Goal: Information Seeking & Learning: Find specific fact

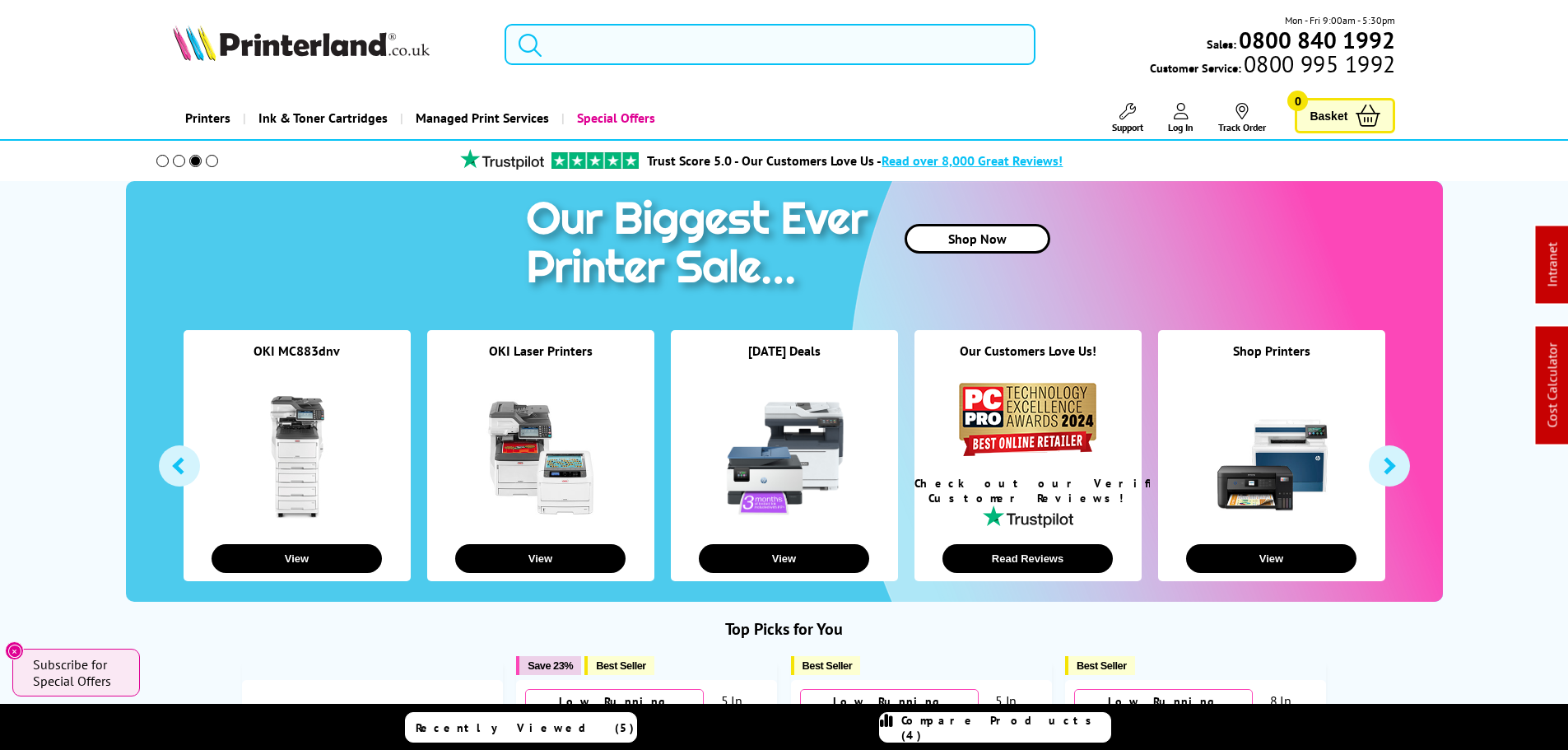
click at [636, 46] on input "search" at bounding box center [770, 44] width 531 height 41
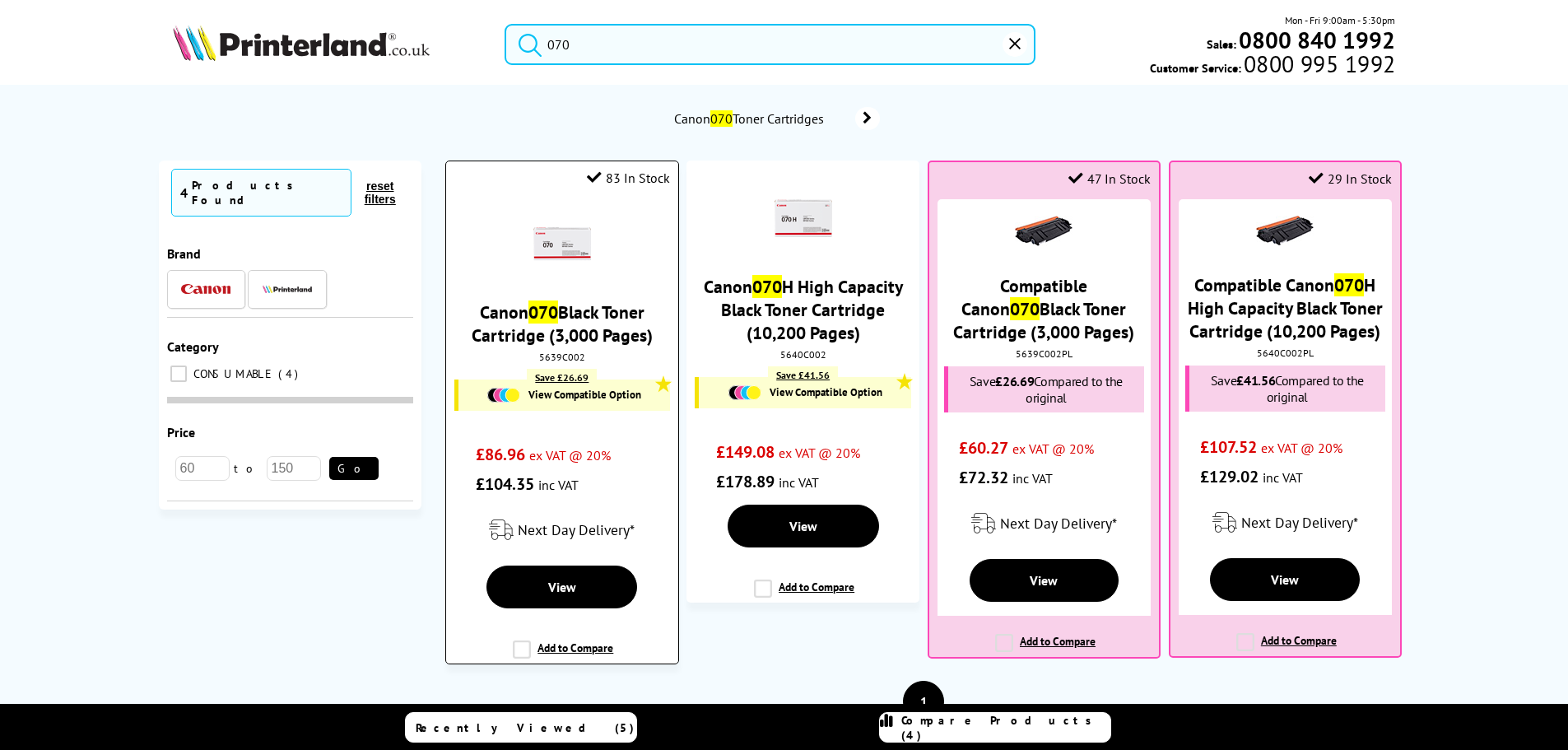
type input "070"
click at [549, 228] on img at bounding box center [562, 243] width 57 height 57
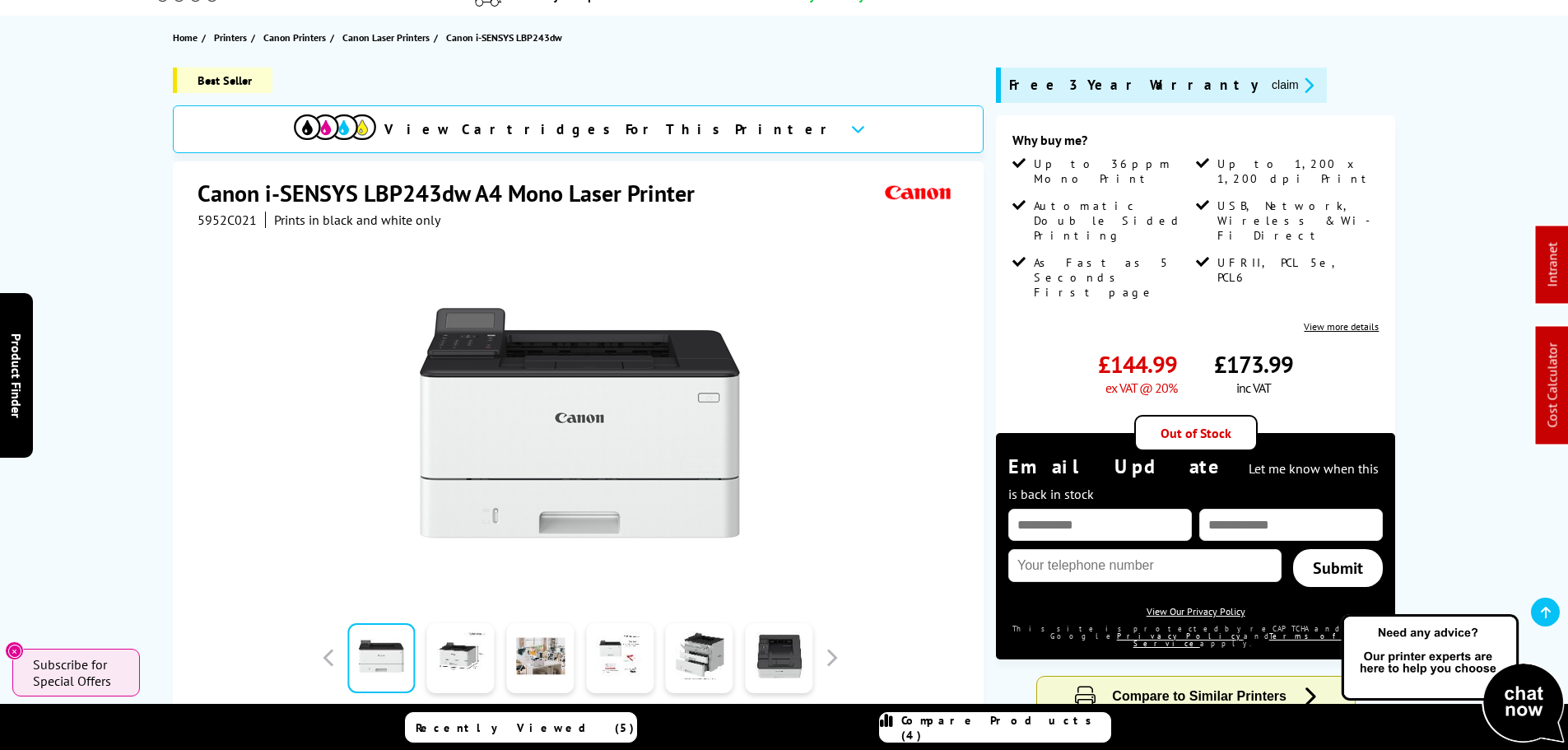
scroll to position [247, 0]
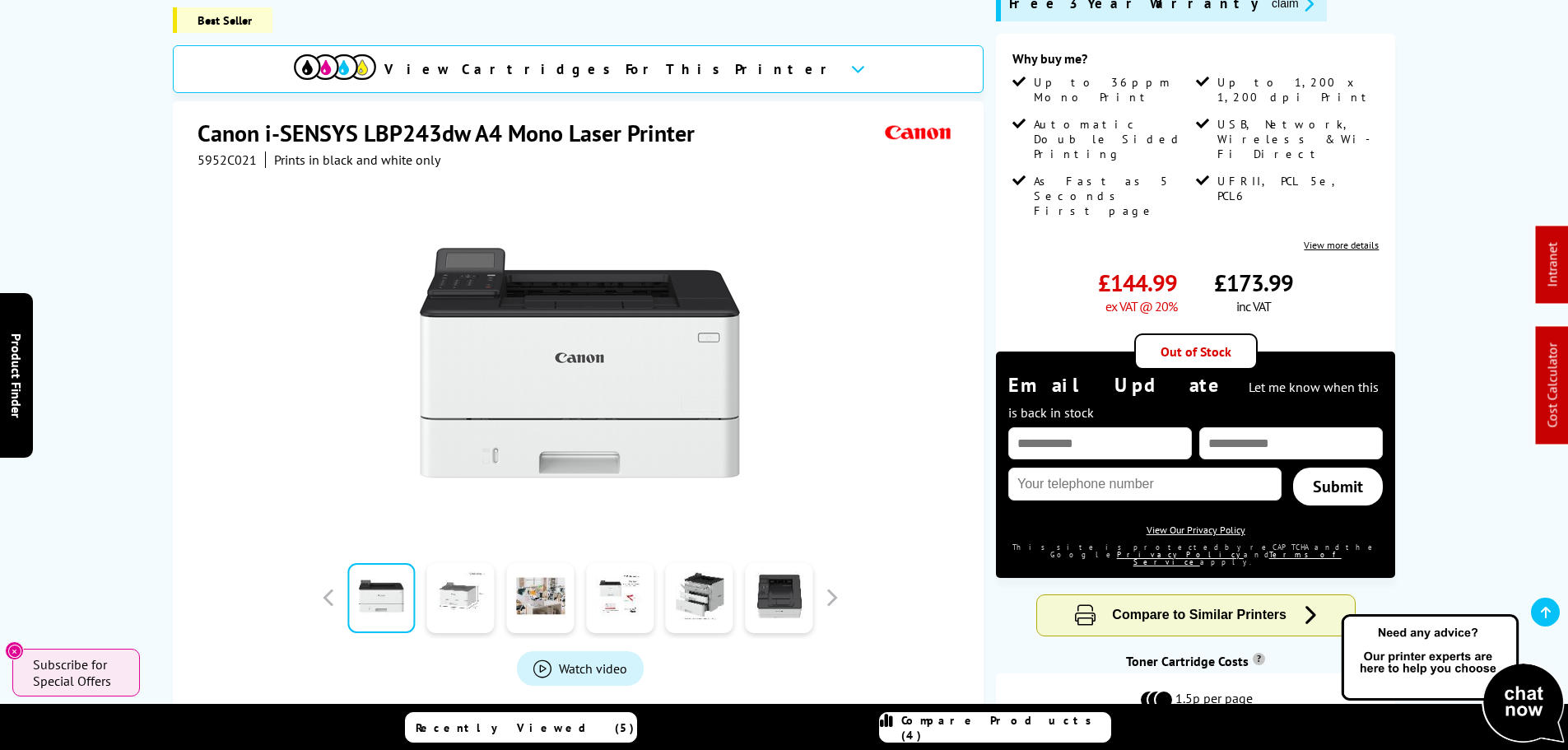
click at [464, 589] on link at bounding box center [461, 598] width 68 height 70
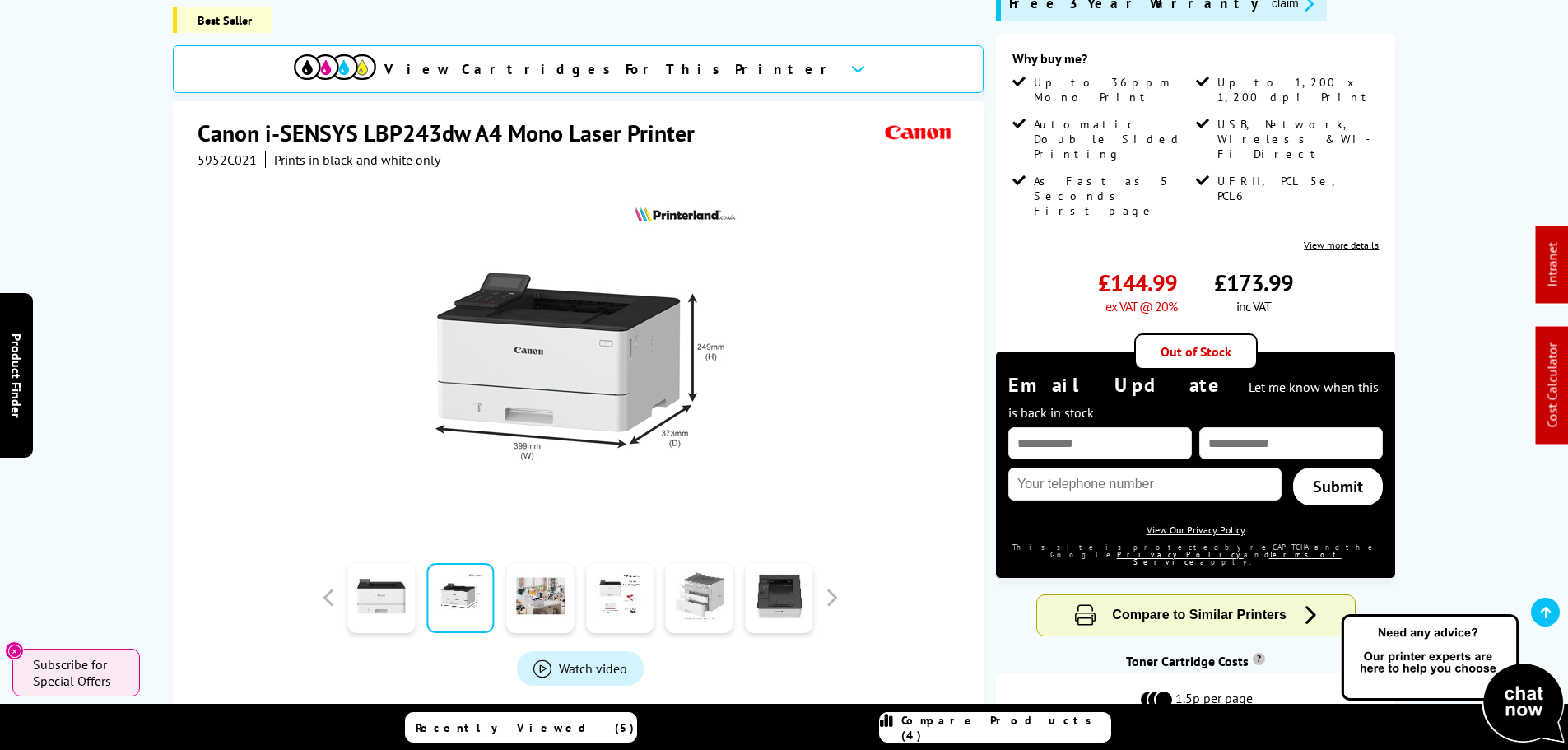
click at [726, 563] on link at bounding box center [699, 598] width 68 height 70
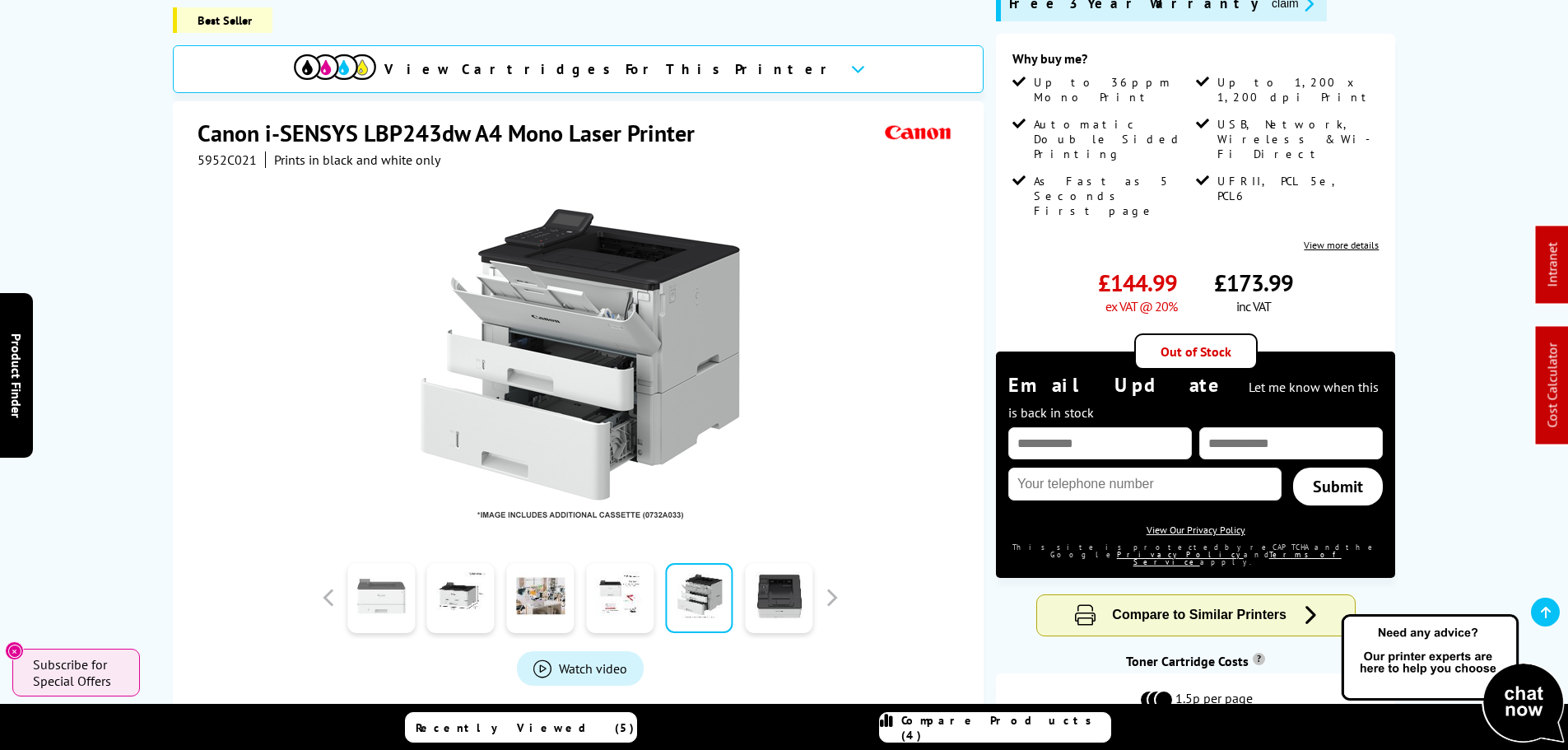
click at [386, 595] on link at bounding box center [381, 598] width 68 height 70
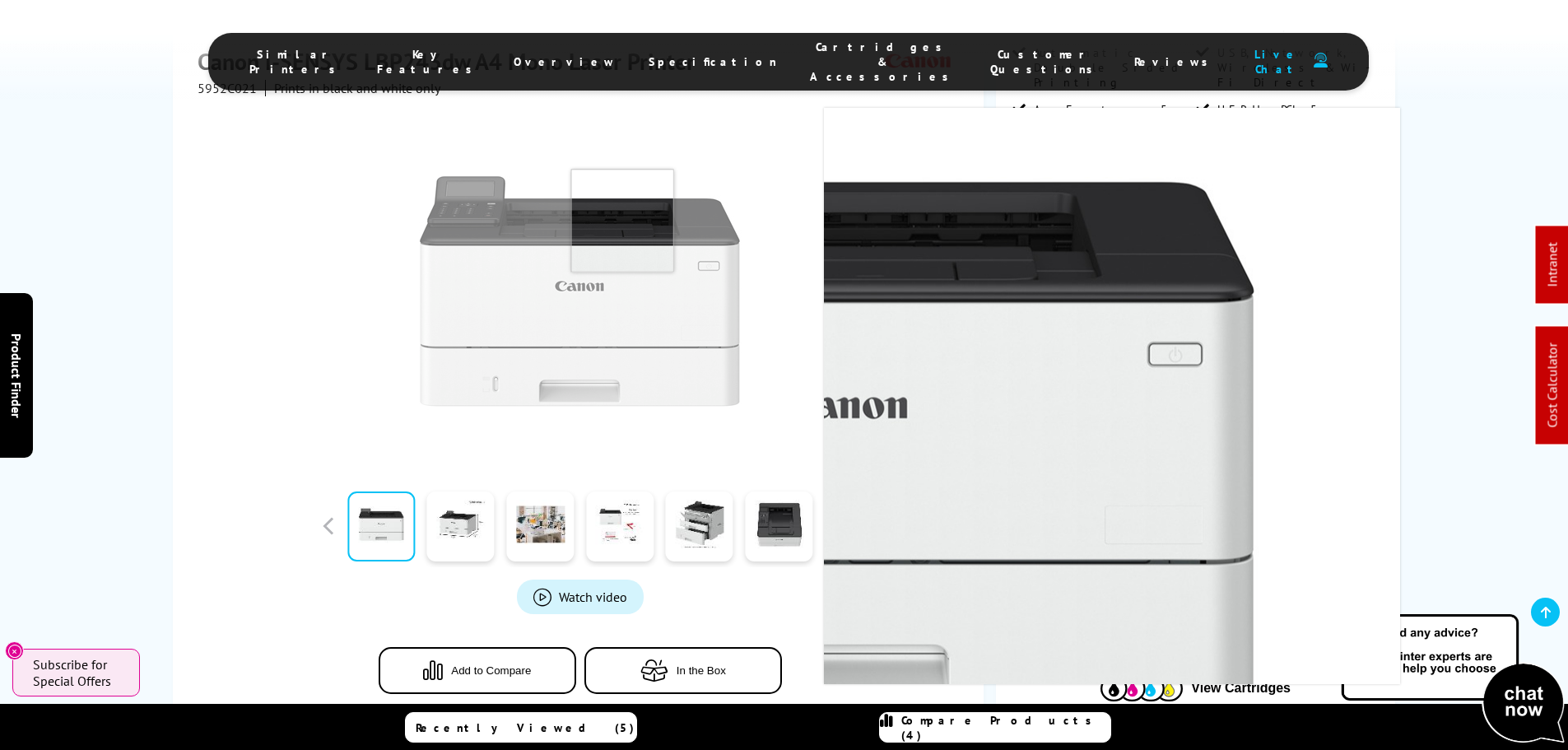
scroll to position [329, 0]
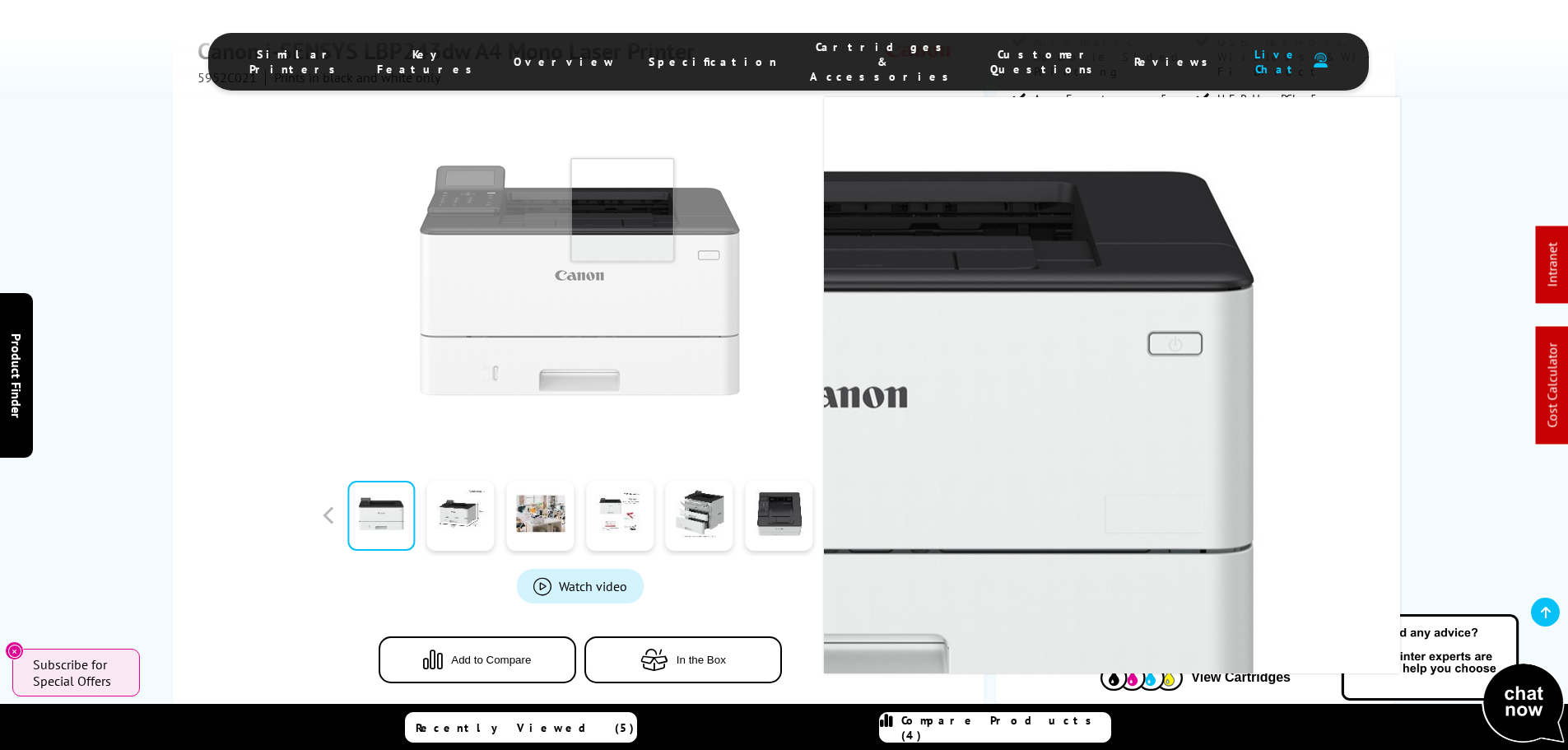
drag, startPoint x: 621, startPoint y: 186, endPoint x: 611, endPoint y: 184, distance: 10.2
click at [621, 186] on img at bounding box center [580, 279] width 323 height 323
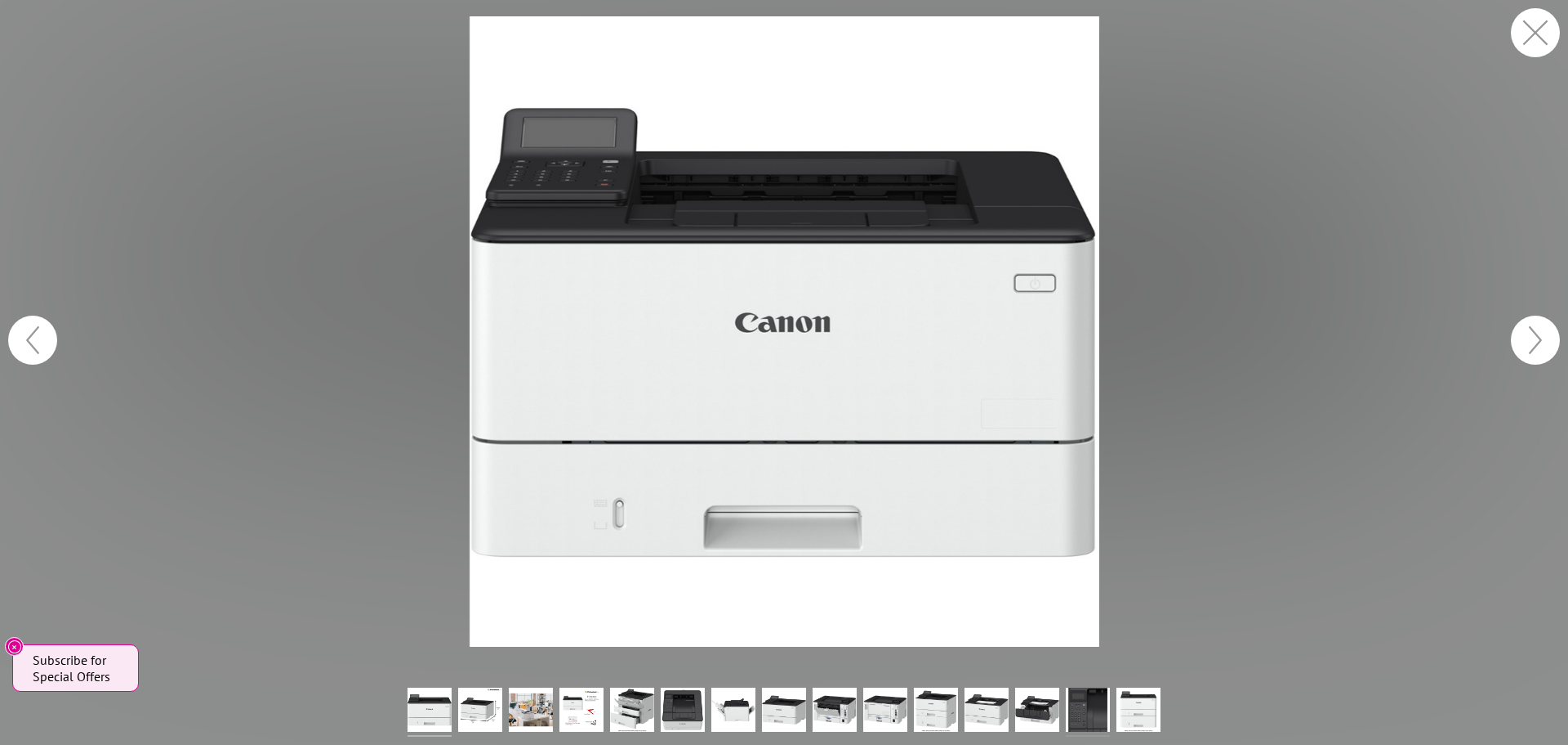
click at [1099, 713] on img at bounding box center [1088, 711] width 44 height 49
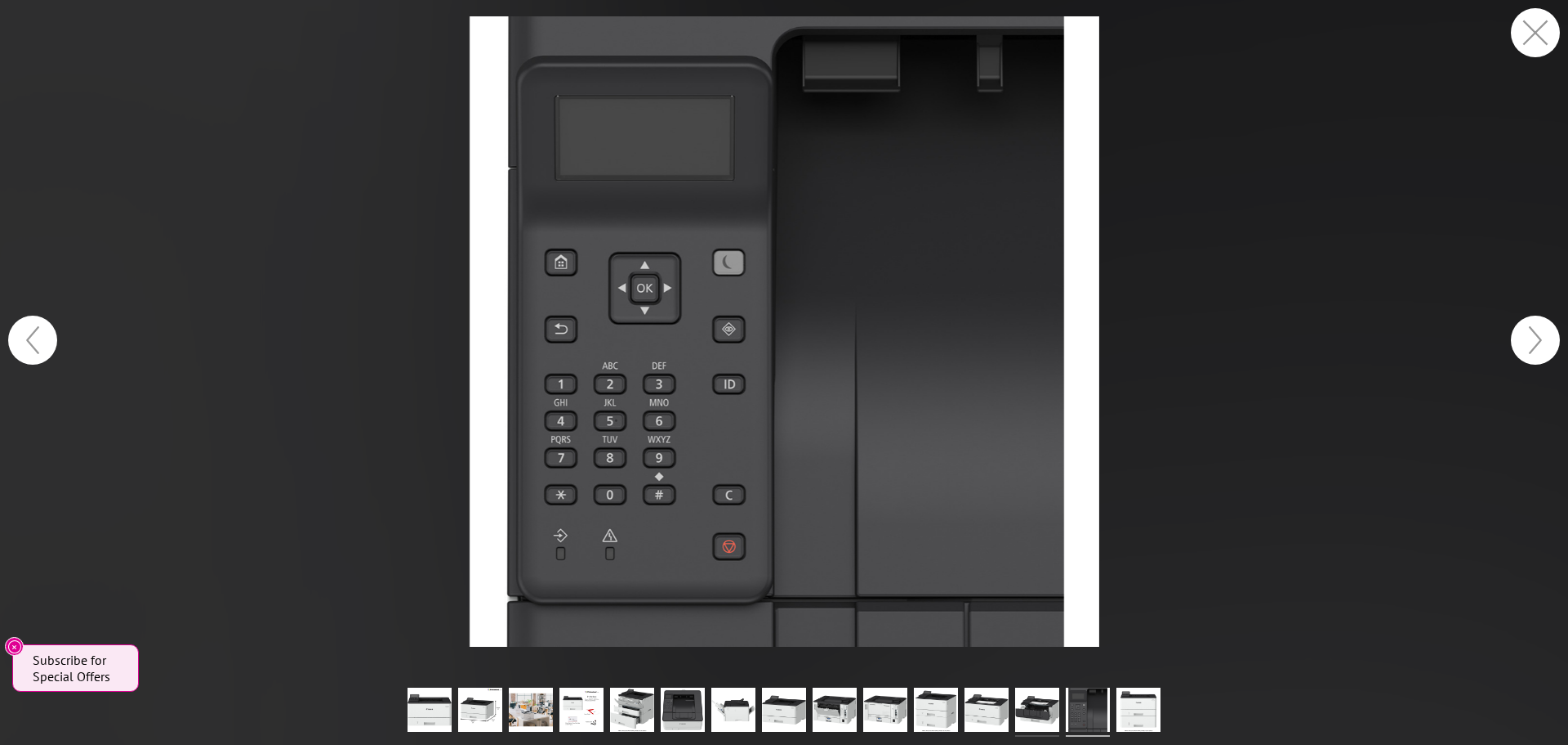
click at [1020, 708] on img at bounding box center [1037, 711] width 44 height 49
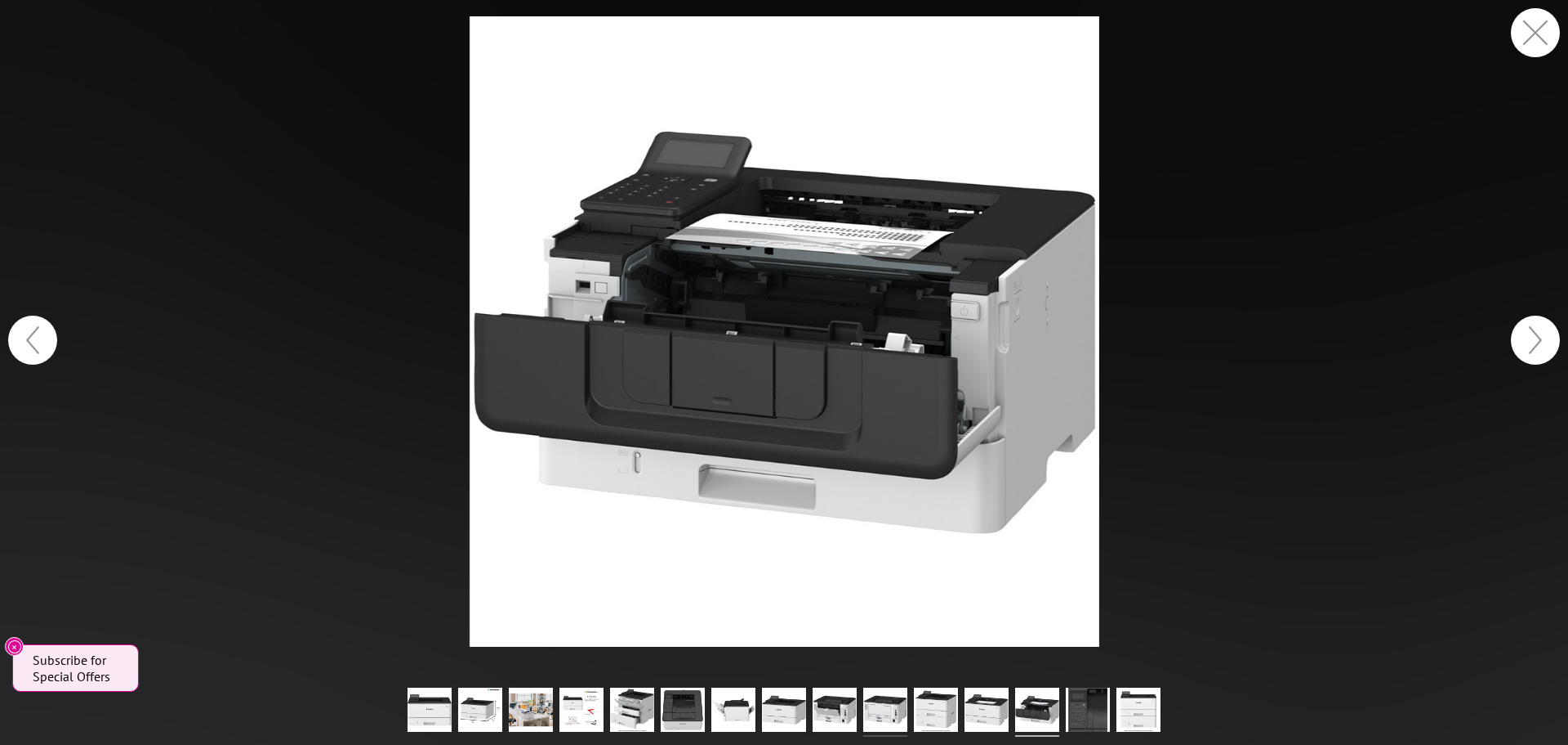
click at [885, 716] on img at bounding box center [886, 711] width 44 height 49
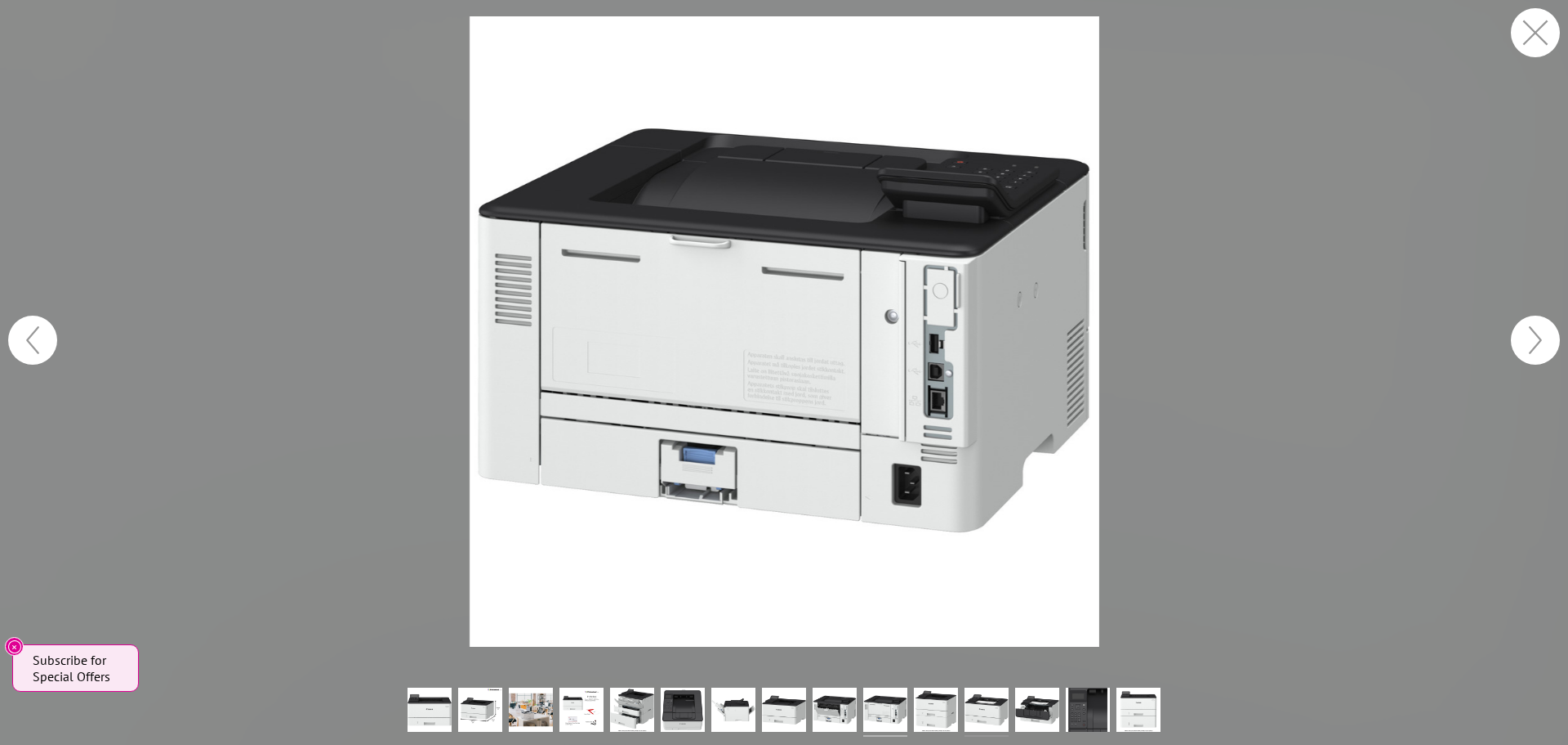
click at [997, 705] on img at bounding box center [987, 711] width 44 height 49
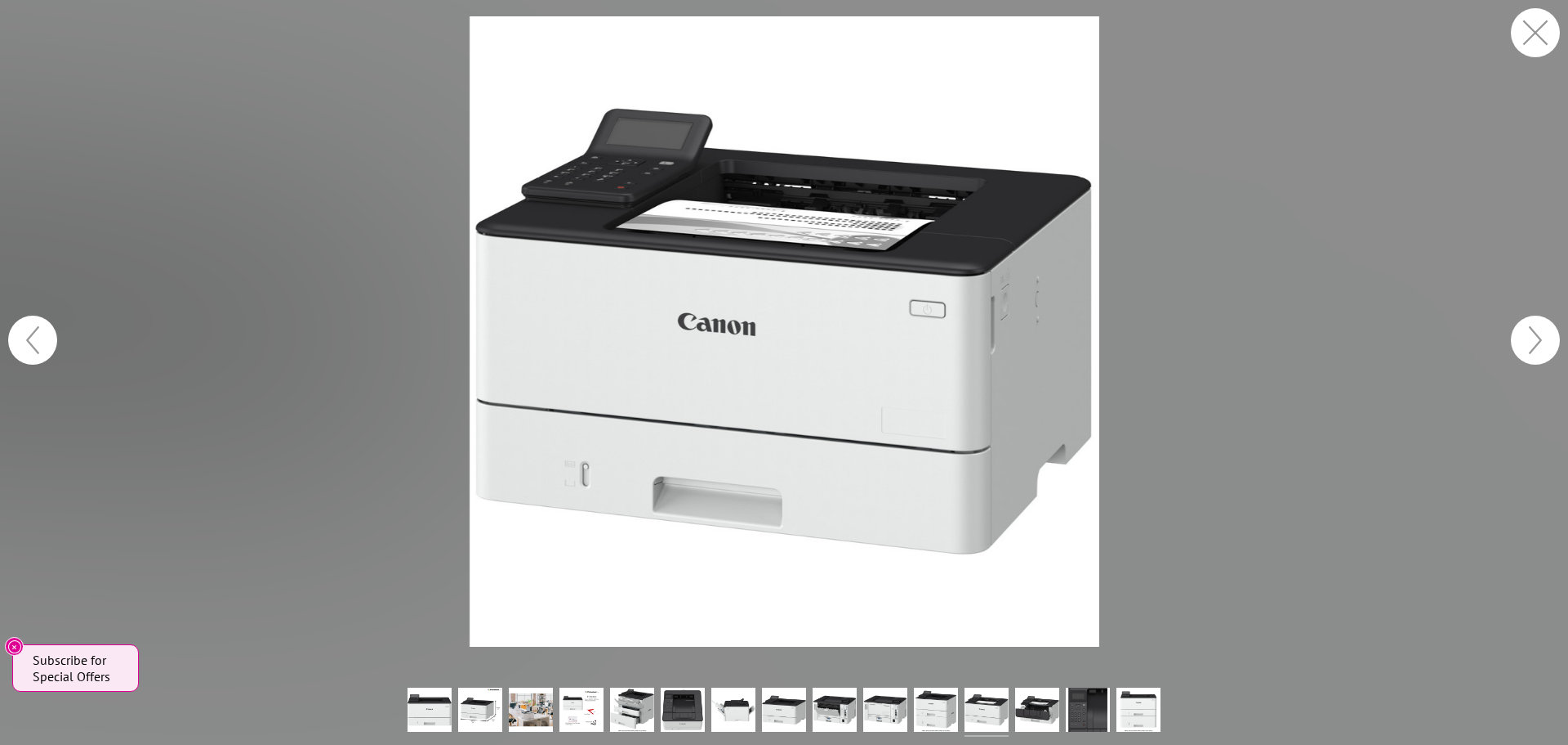
click at [1059, 709] on ul at bounding box center [784, 711] width 760 height 49
click at [1037, 709] on img at bounding box center [1037, 711] width 44 height 49
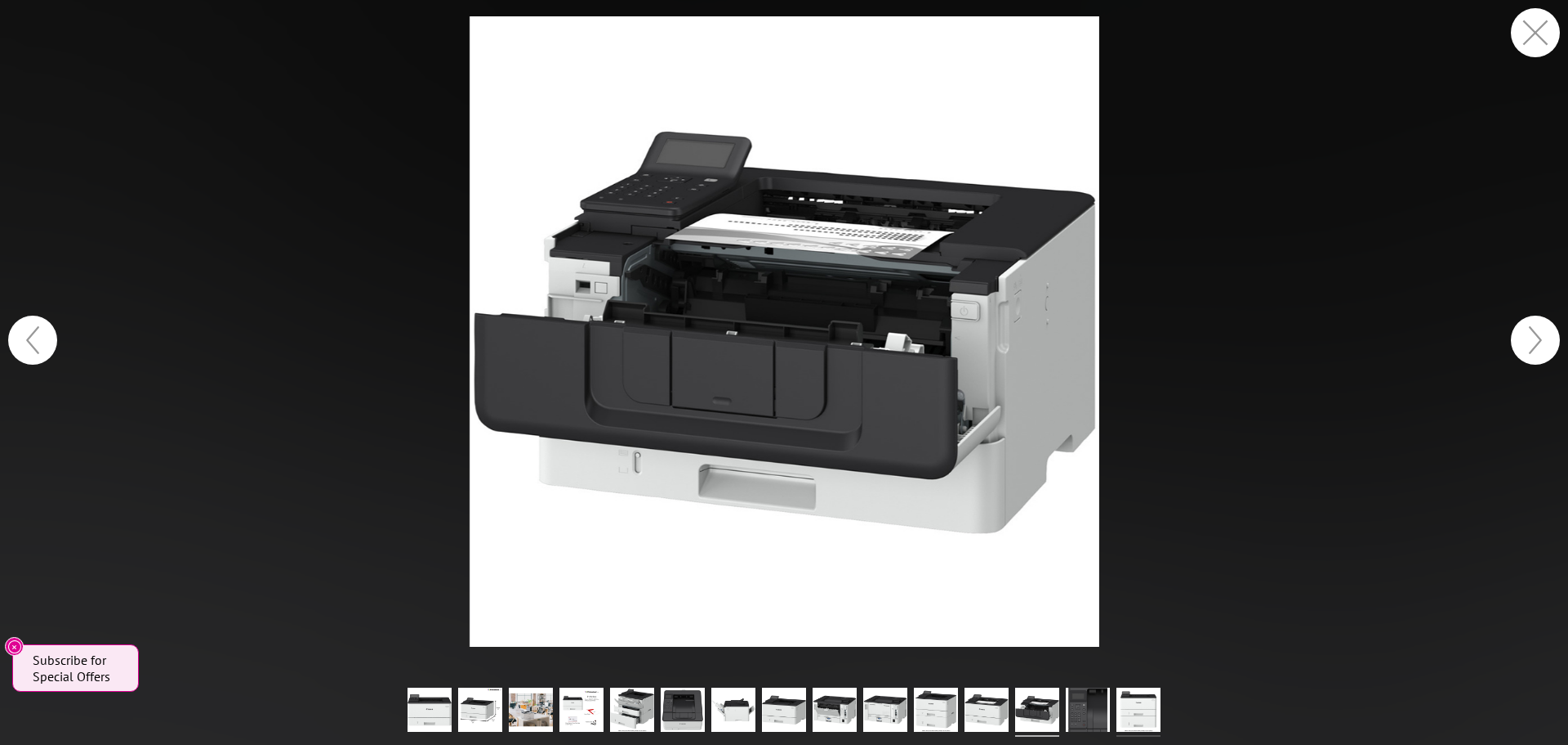
click at [1123, 700] on img at bounding box center [1138, 711] width 44 height 49
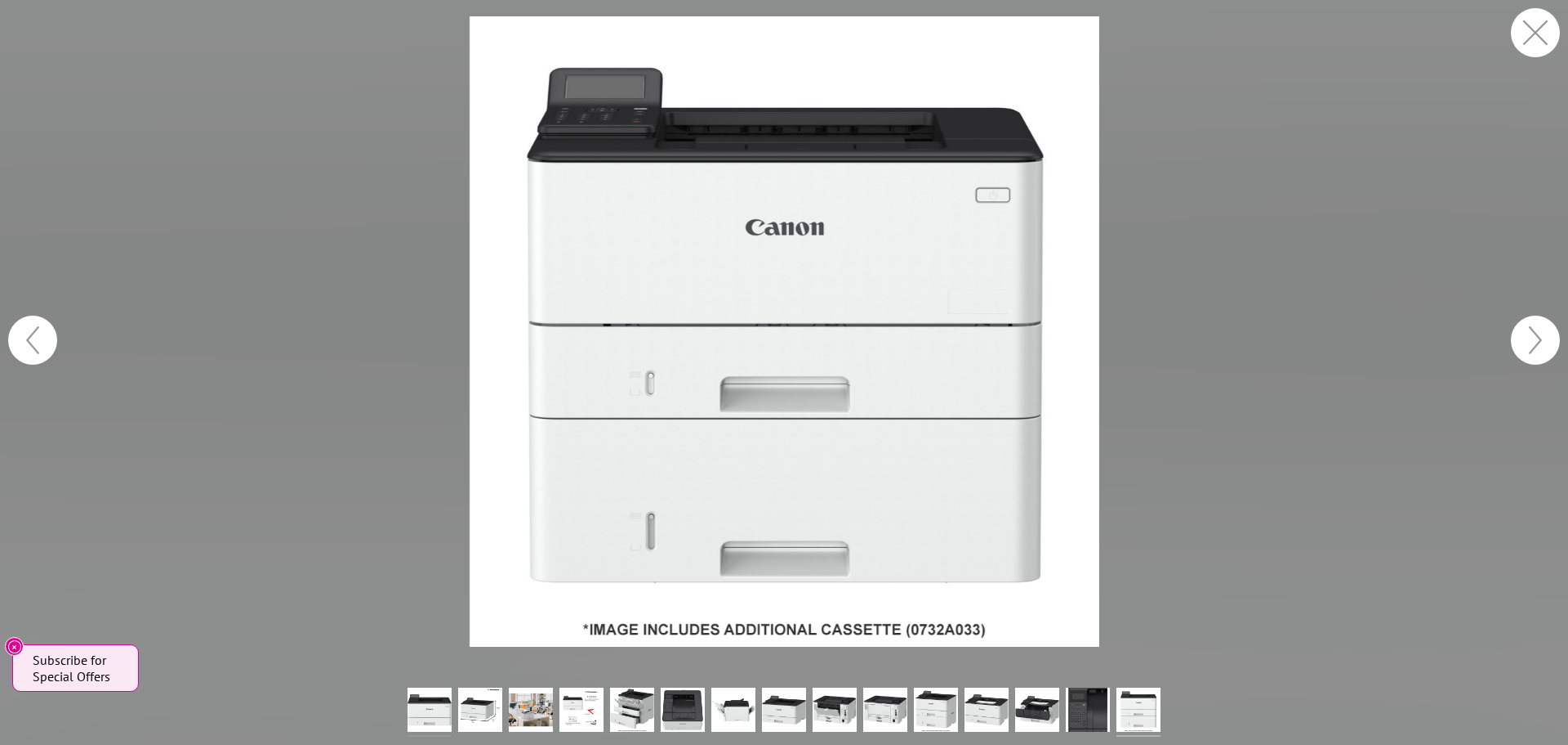
click at [422, 715] on img at bounding box center [430, 711] width 44 height 49
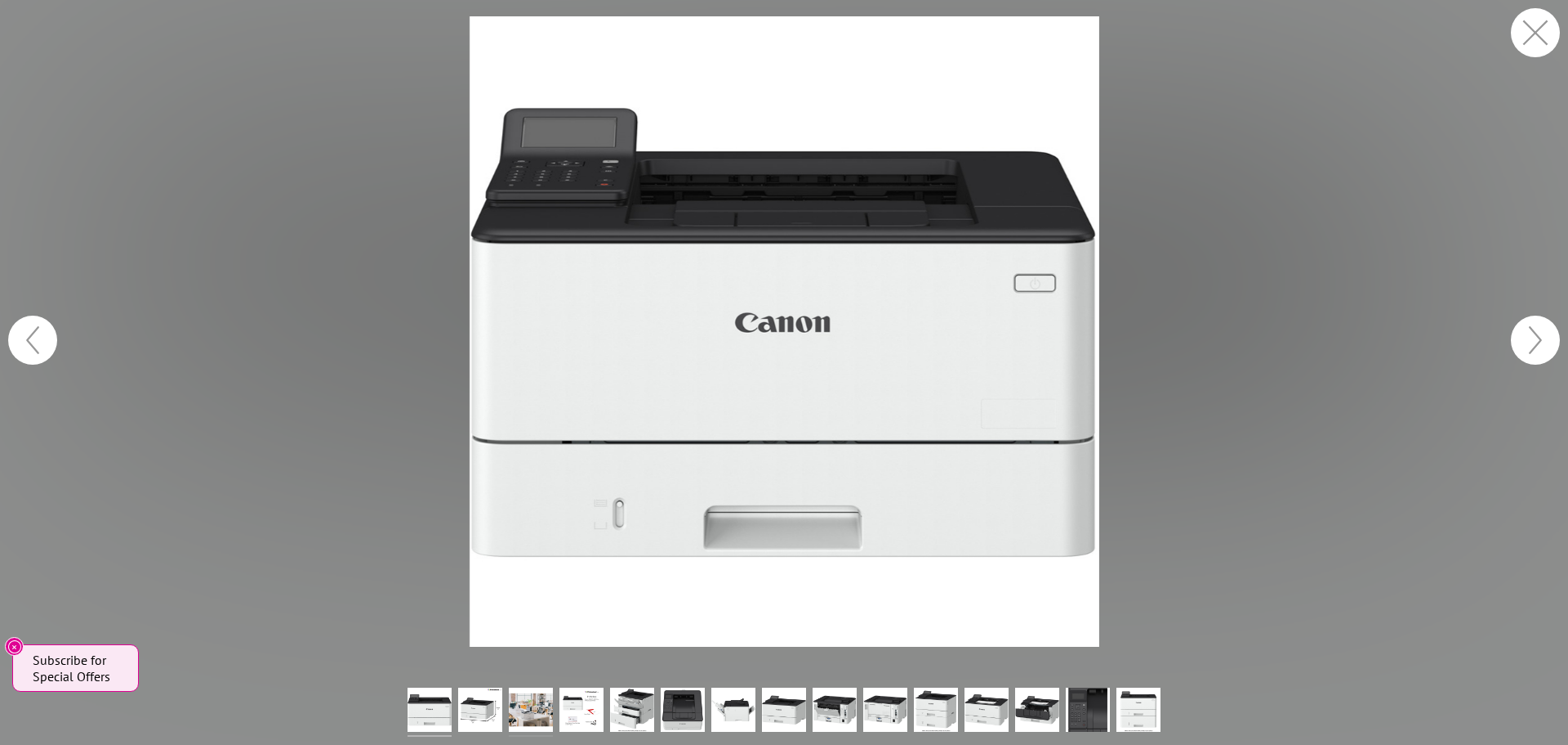
click at [515, 717] on img at bounding box center [531, 711] width 44 height 49
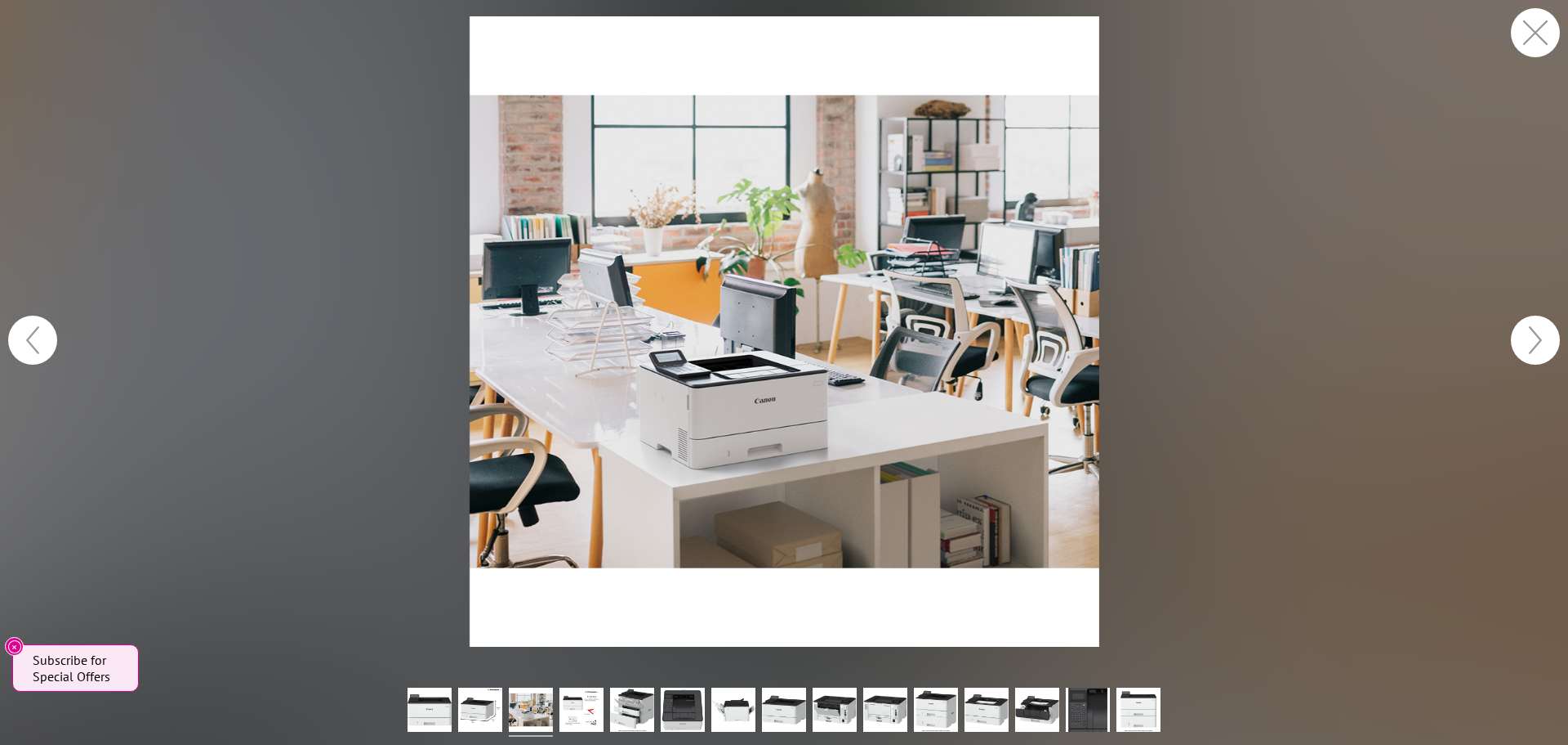
click at [1543, 39] on button "button" at bounding box center [1535, 32] width 49 height 49
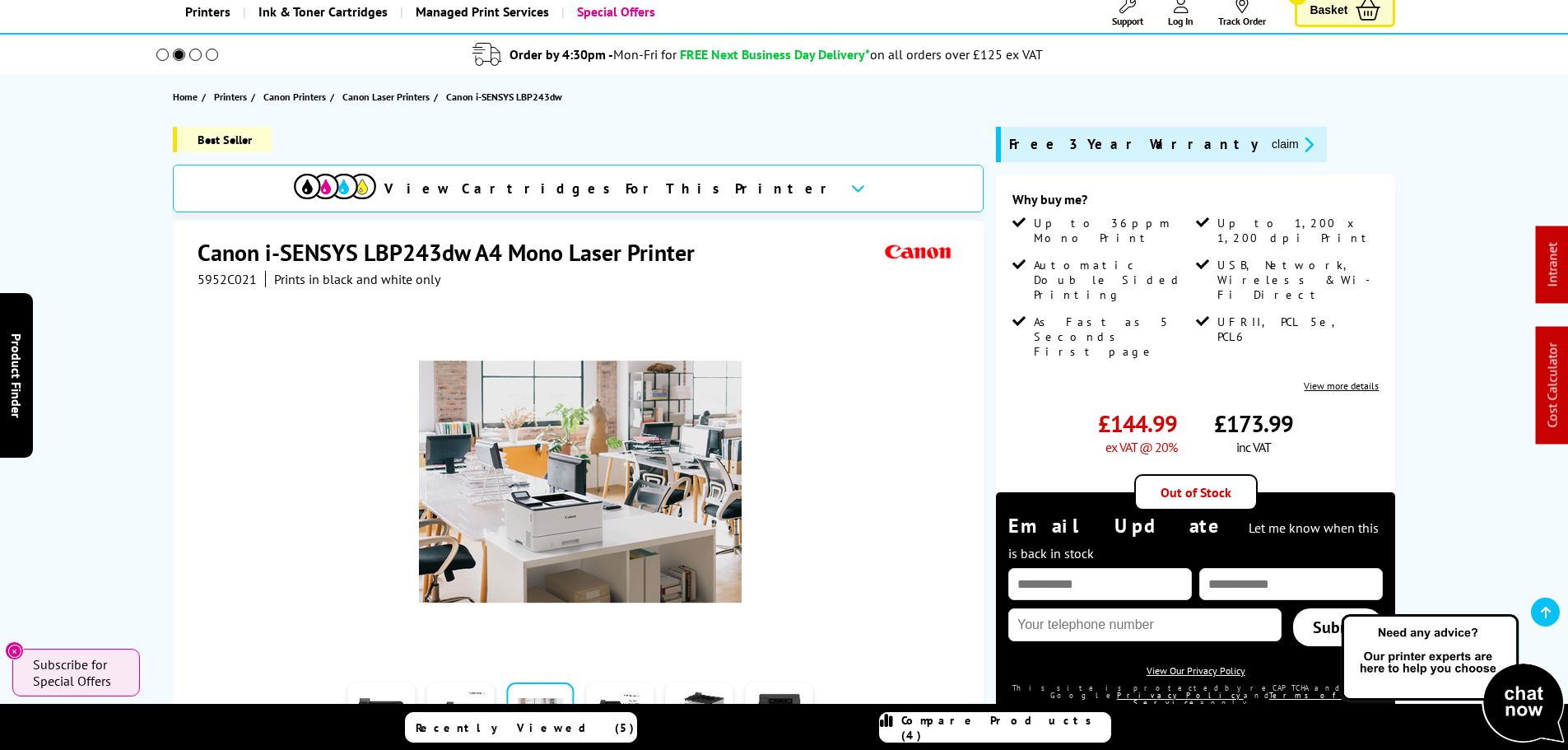
scroll to position [247, 0]
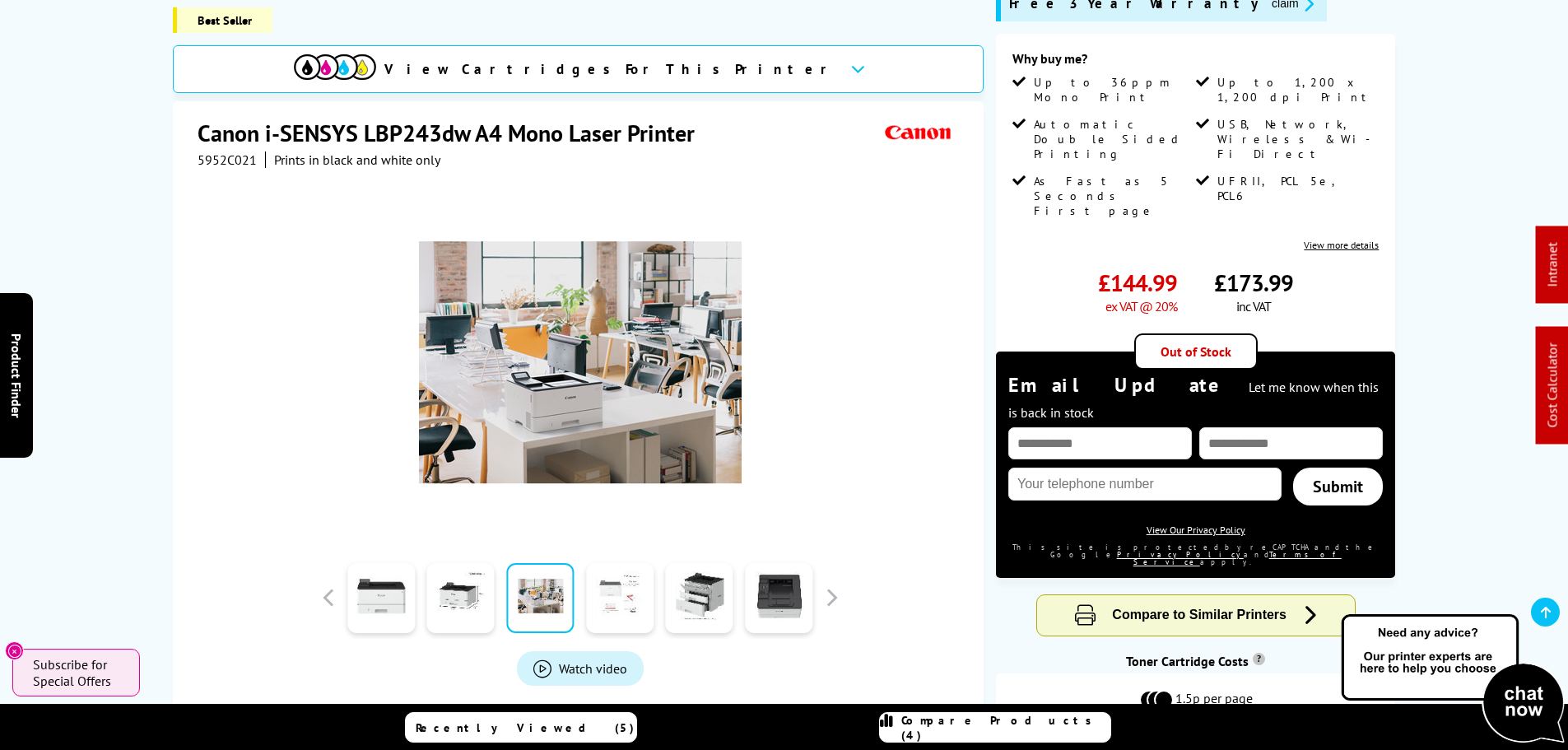
click at [591, 563] on link at bounding box center [620, 598] width 68 height 70
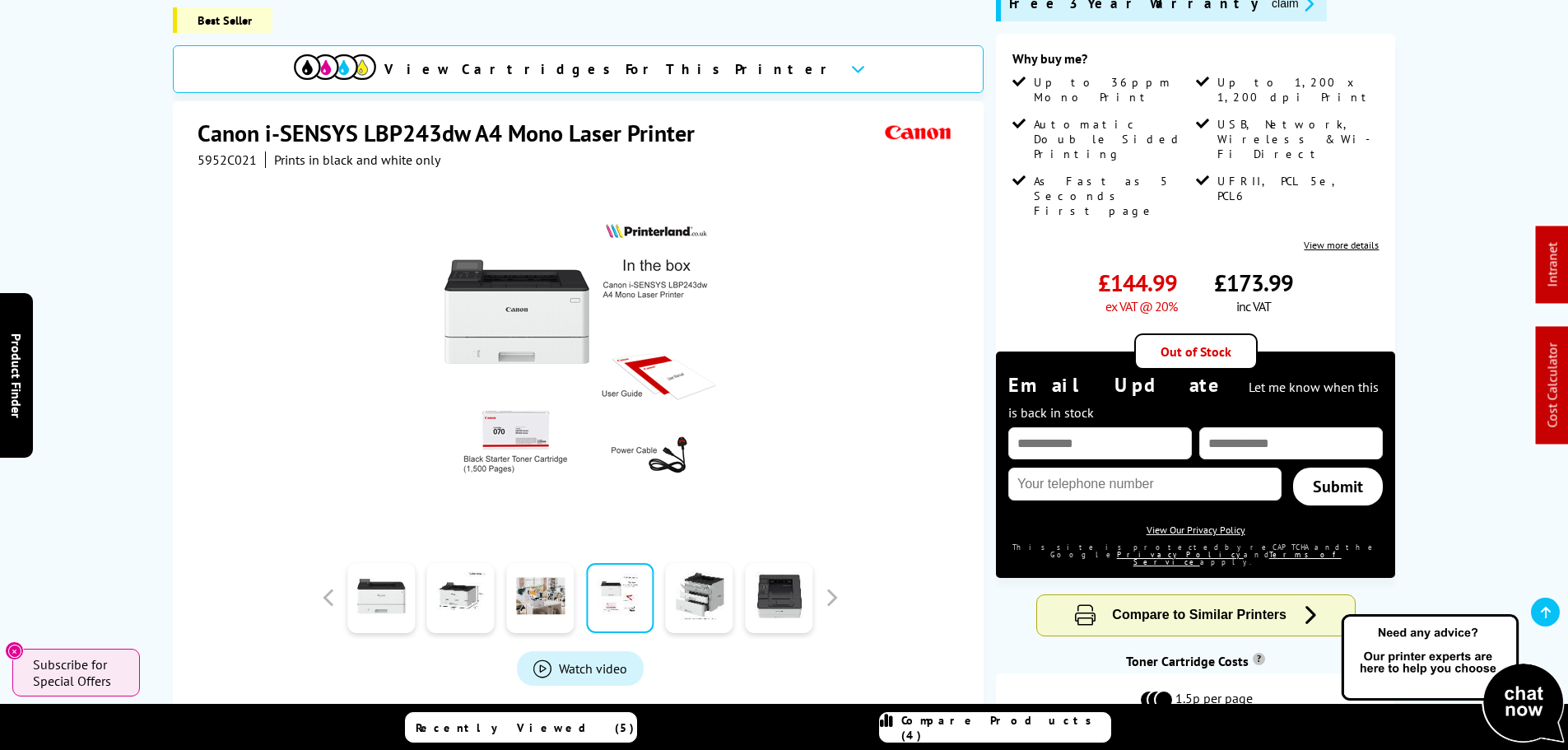
click at [216, 152] on span "5952C021" at bounding box center [228, 160] width 59 height 17
copy span "5952C021"
drag, startPoint x: 436, startPoint y: 109, endPoint x: 375, endPoint y: 113, distance: 61.1
click at [375, 117] on h1 "Canon i-SENSYS LBP243dw A4 Mono Laser Printer" at bounding box center [454, 132] width 513 height 31
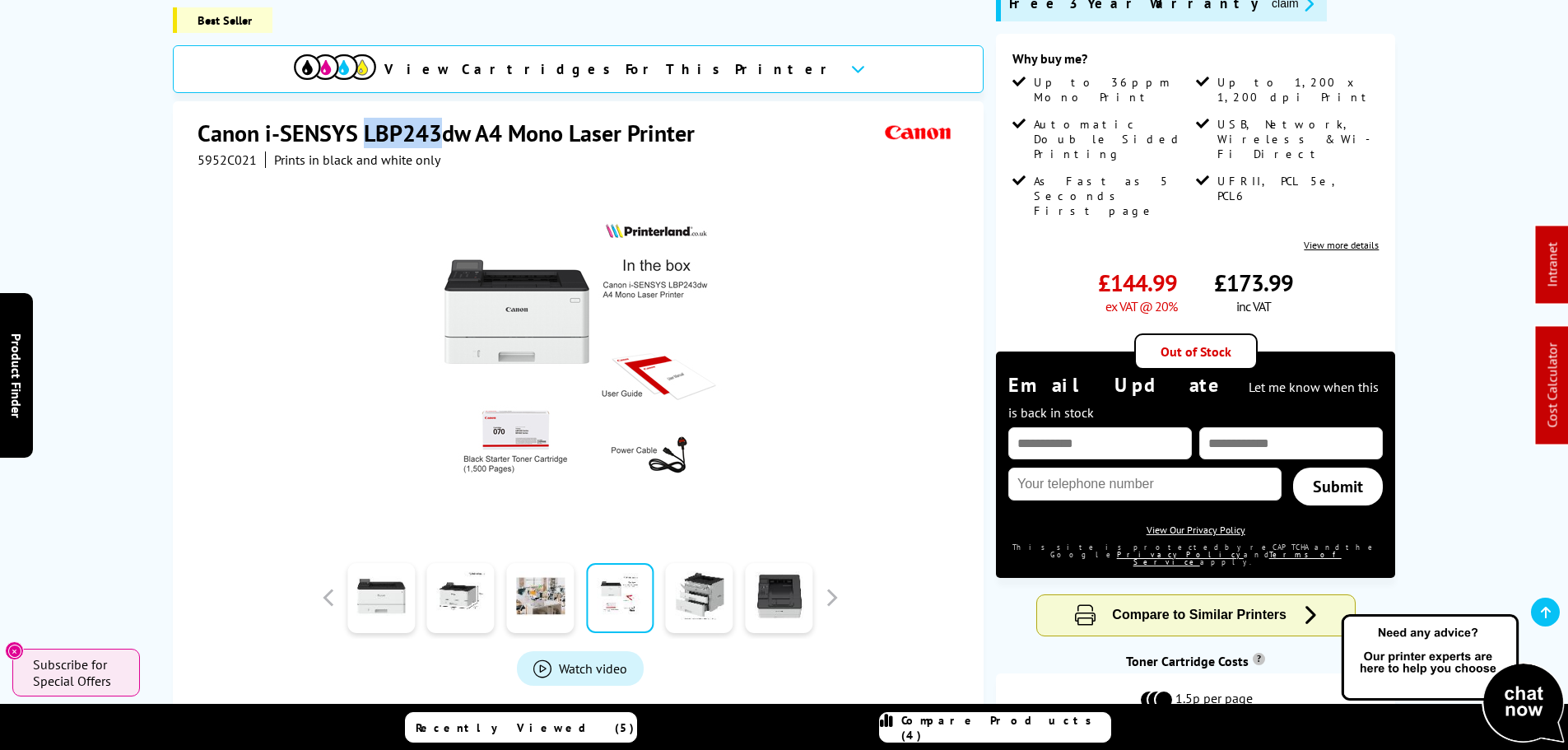
drag, startPoint x: 364, startPoint y: 107, endPoint x: 440, endPoint y: 106, distance: 76.0
click at [440, 117] on h1 "Canon i-SENSYS LBP243dw A4 Mono Laser Printer" at bounding box center [454, 132] width 513 height 31
copy h1 "LBP243"
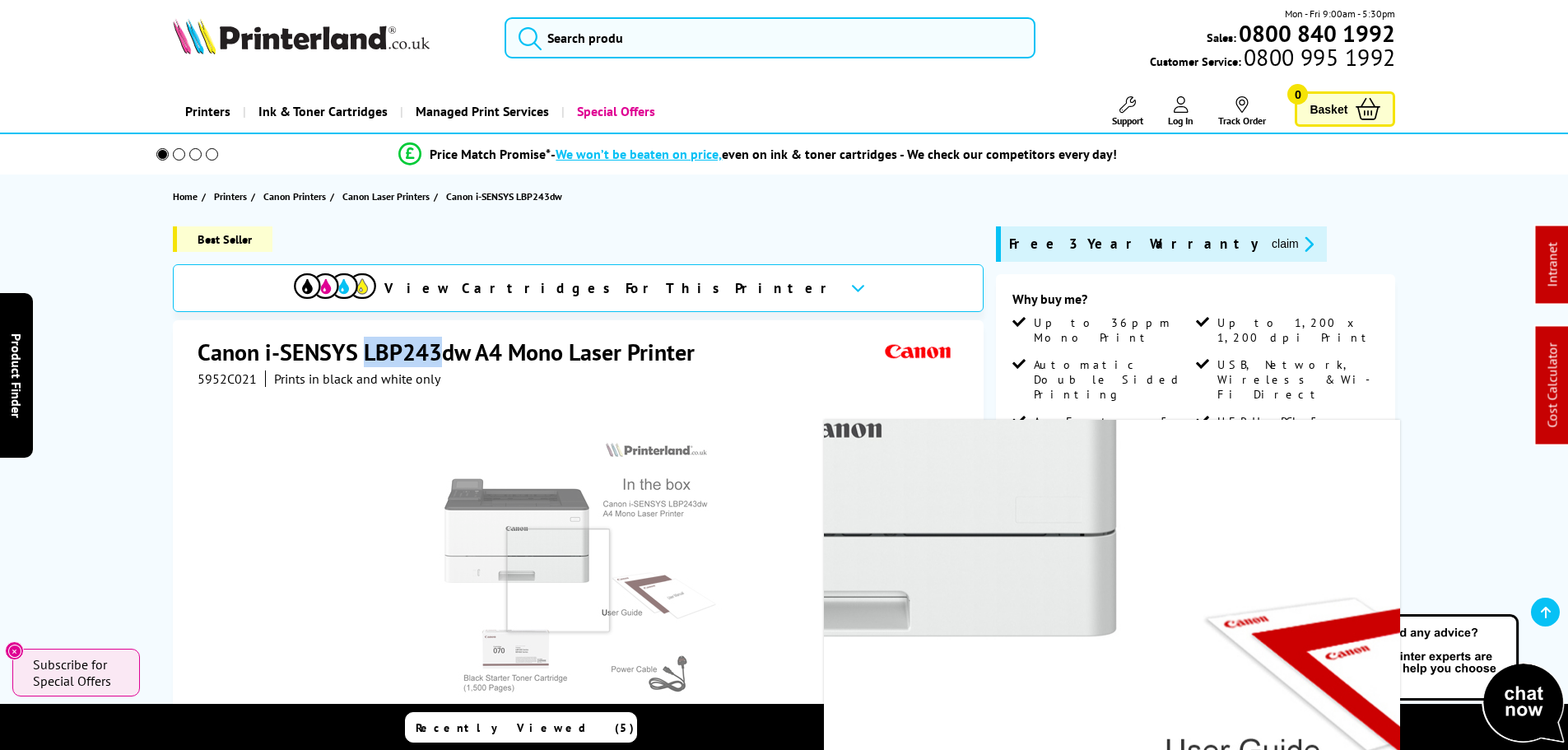
scroll to position [0, 0]
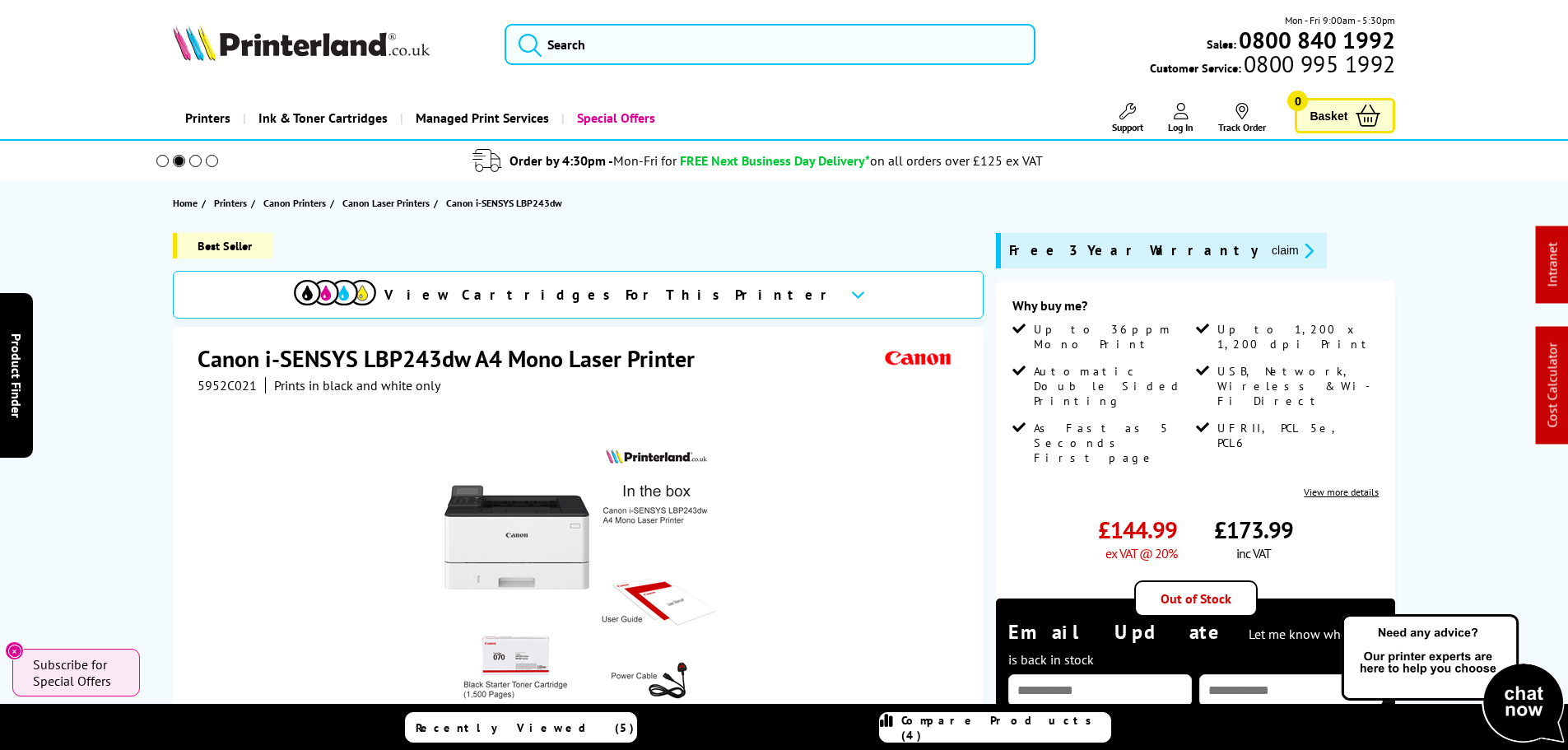
click at [453, 355] on h1 "Canon i-SENSYS LBP243dw A4 Mono Laser Printer" at bounding box center [454, 358] width 513 height 31
drag, startPoint x: 467, startPoint y: 353, endPoint x: 363, endPoint y: 351, distance: 104.0
click at [363, 351] on h1 "Canon i-SENSYS LBP243dw A4 Mono Laser Printer" at bounding box center [454, 358] width 513 height 31
copy h1 "LBP243dw"
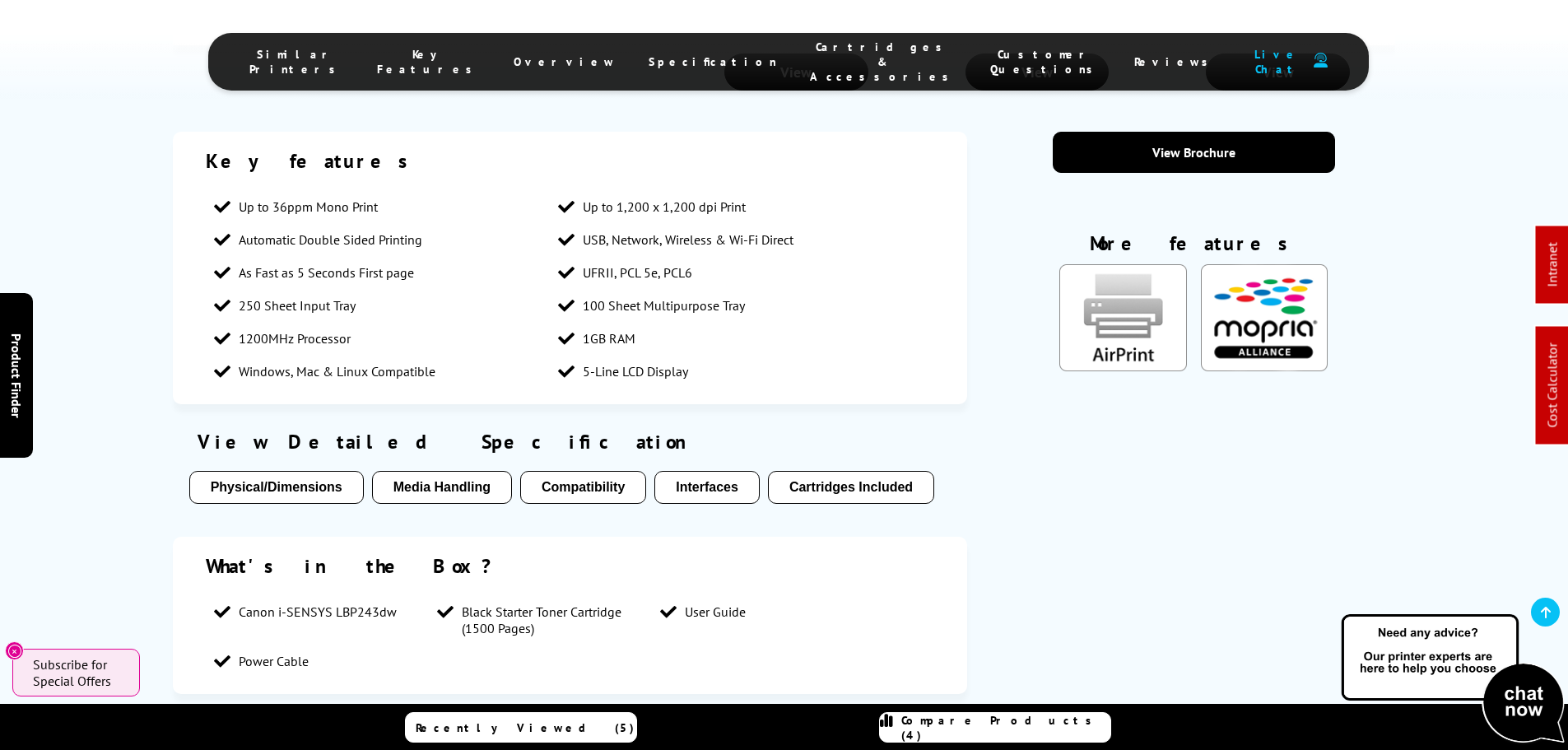
click at [814, 46] on span "Cartridges & Accessories" at bounding box center [883, 62] width 147 height 44
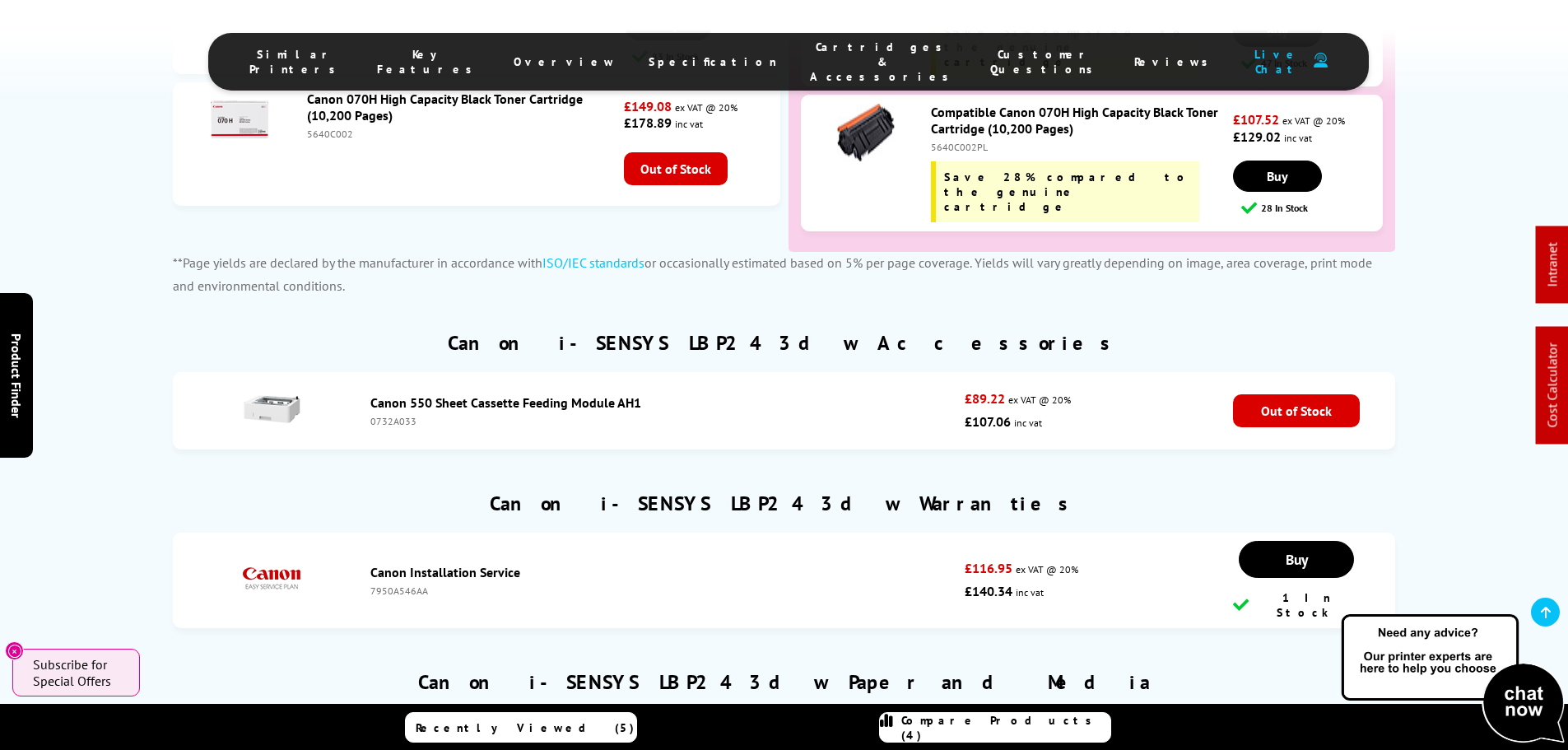
scroll to position [4623, 0]
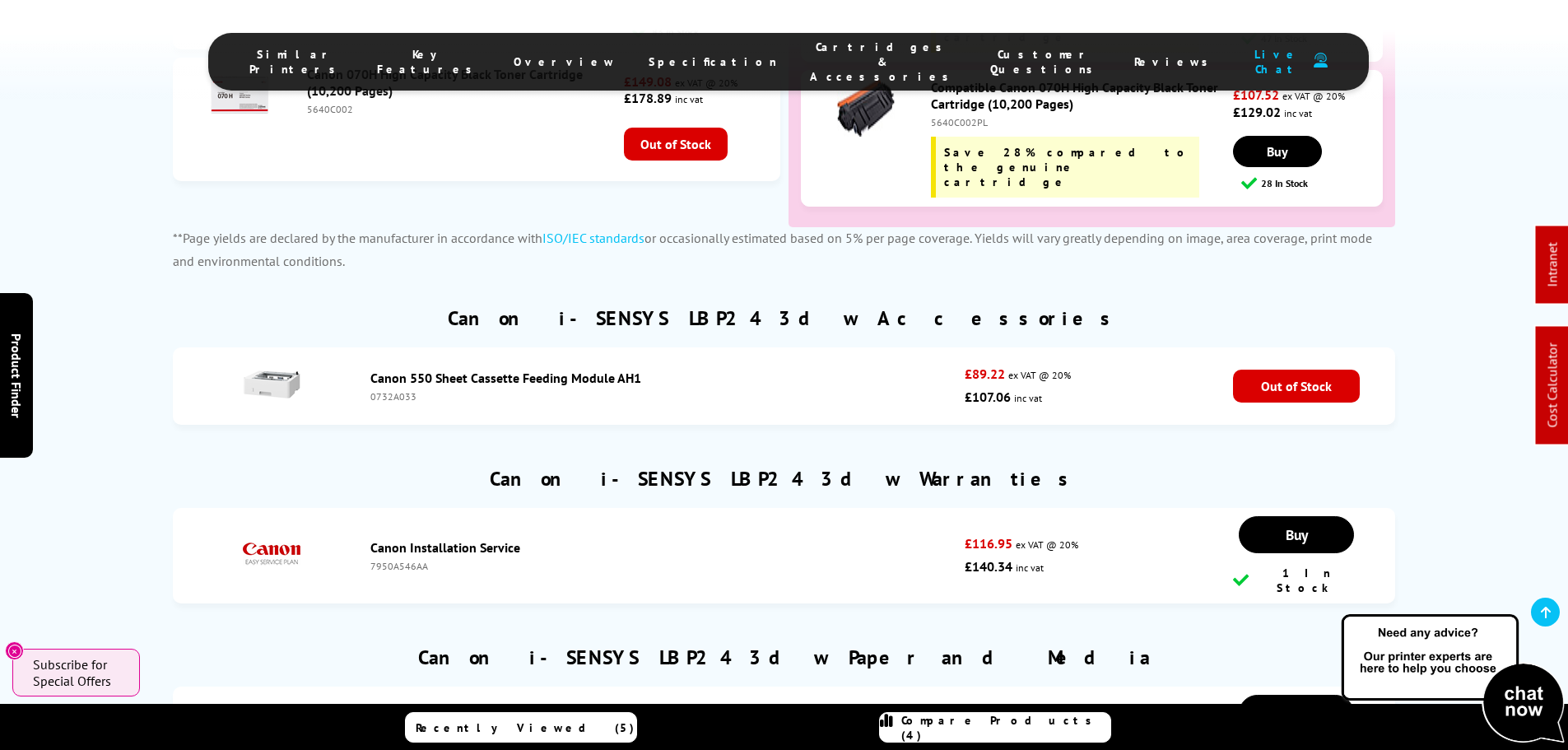
click at [395, 390] on div "0732A033" at bounding box center [663, 396] width 586 height 12
copy div "0732A033"
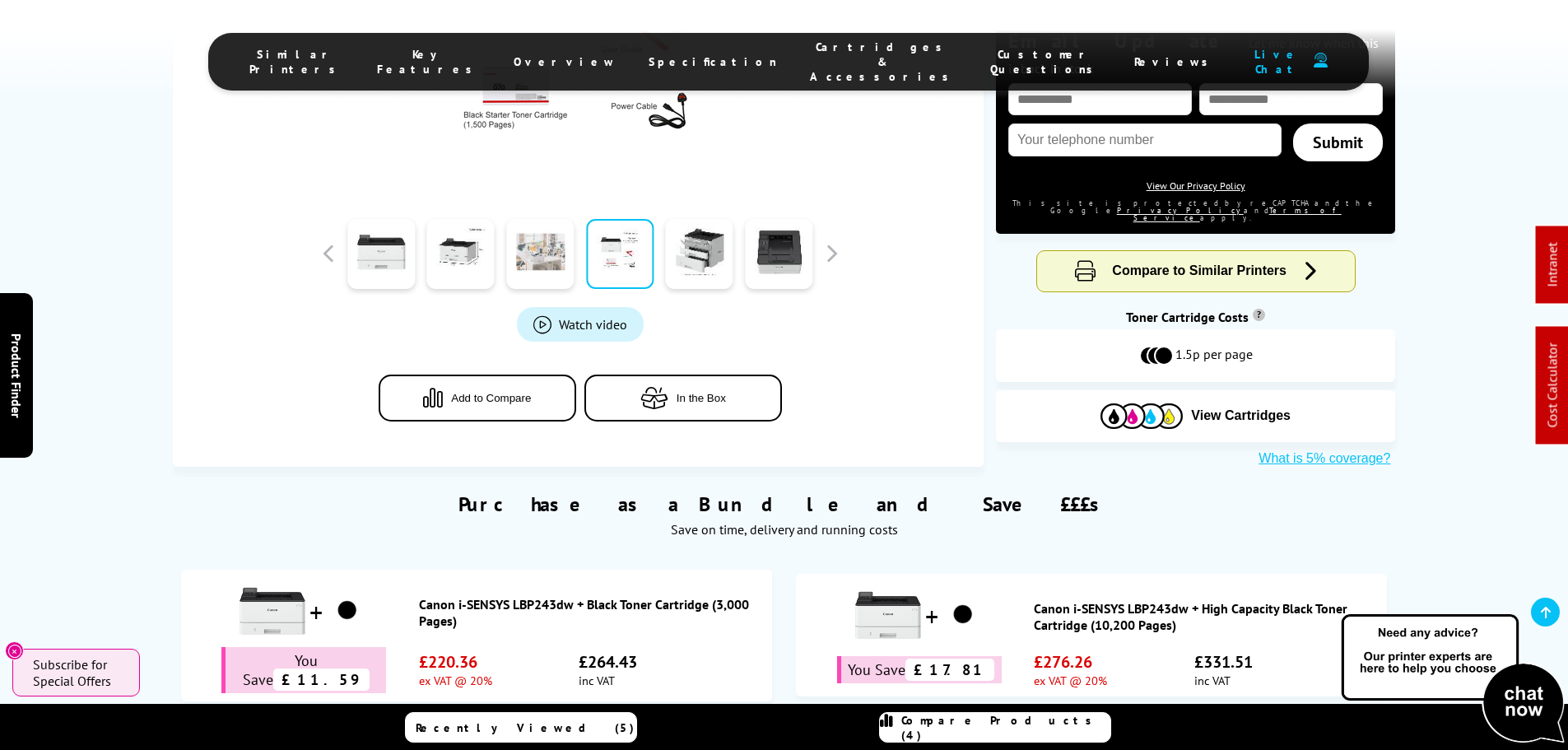
scroll to position [0, 0]
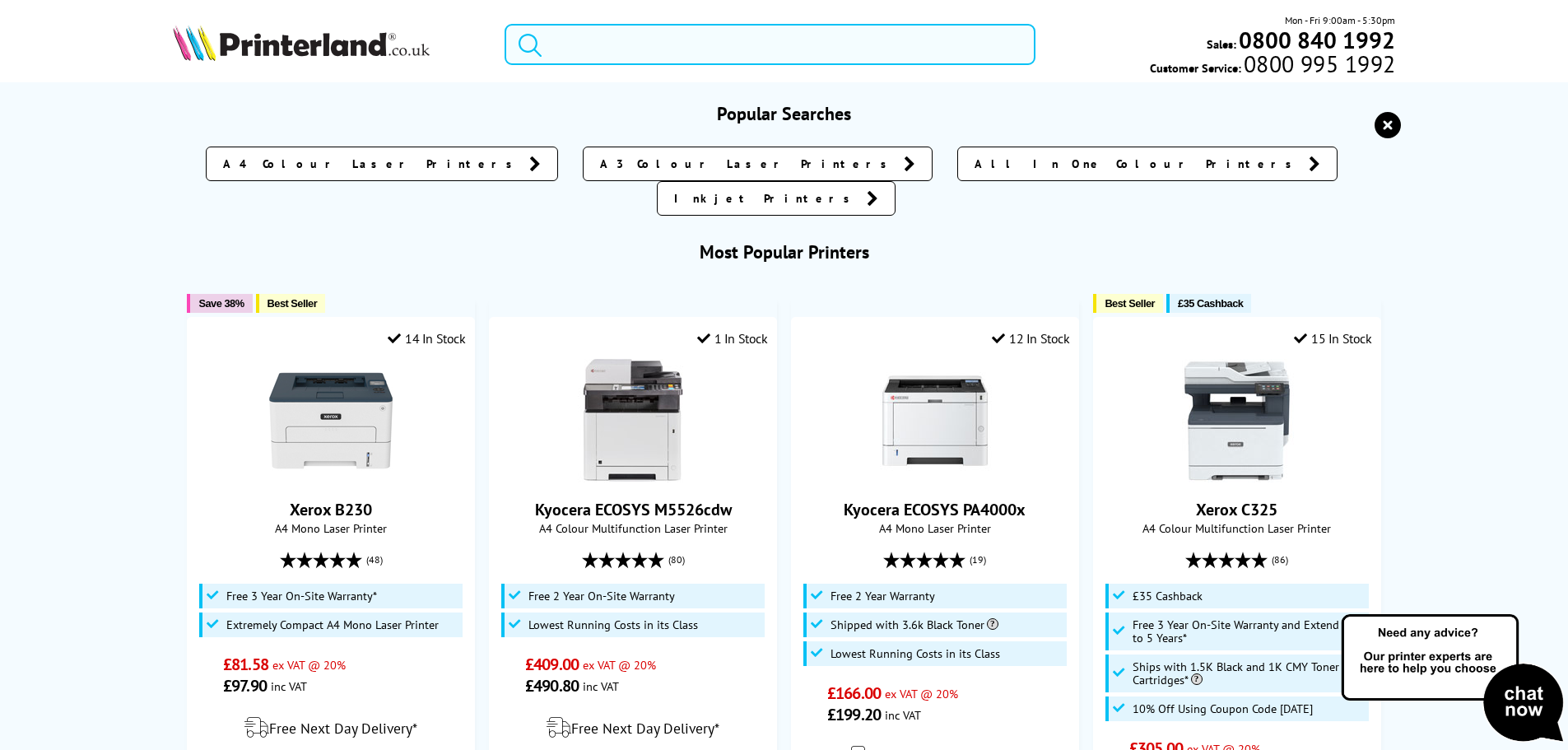
click at [592, 49] on input "search" at bounding box center [770, 44] width 531 height 41
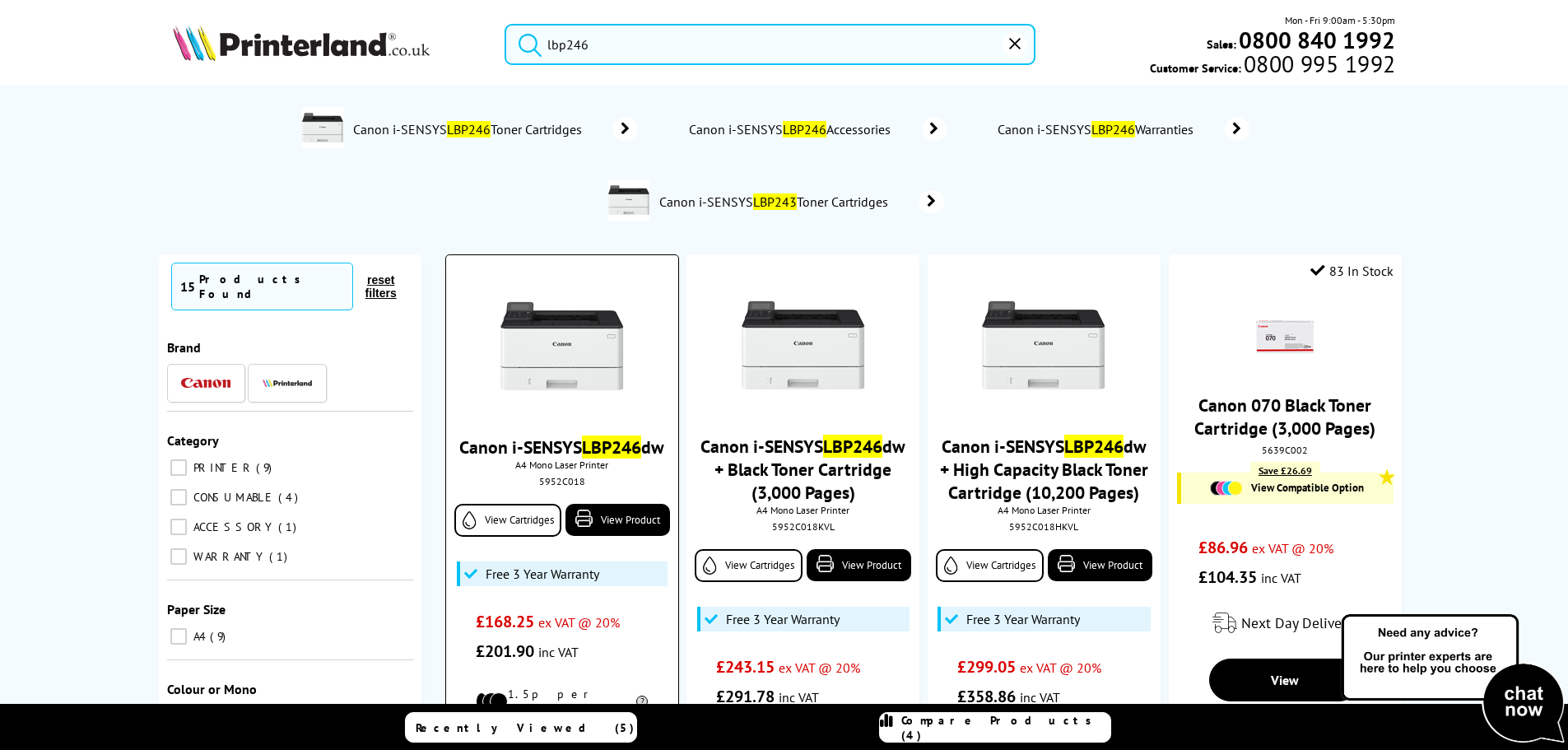
type input "lbp246"
click at [574, 358] on img at bounding box center [562, 345] width 123 height 123
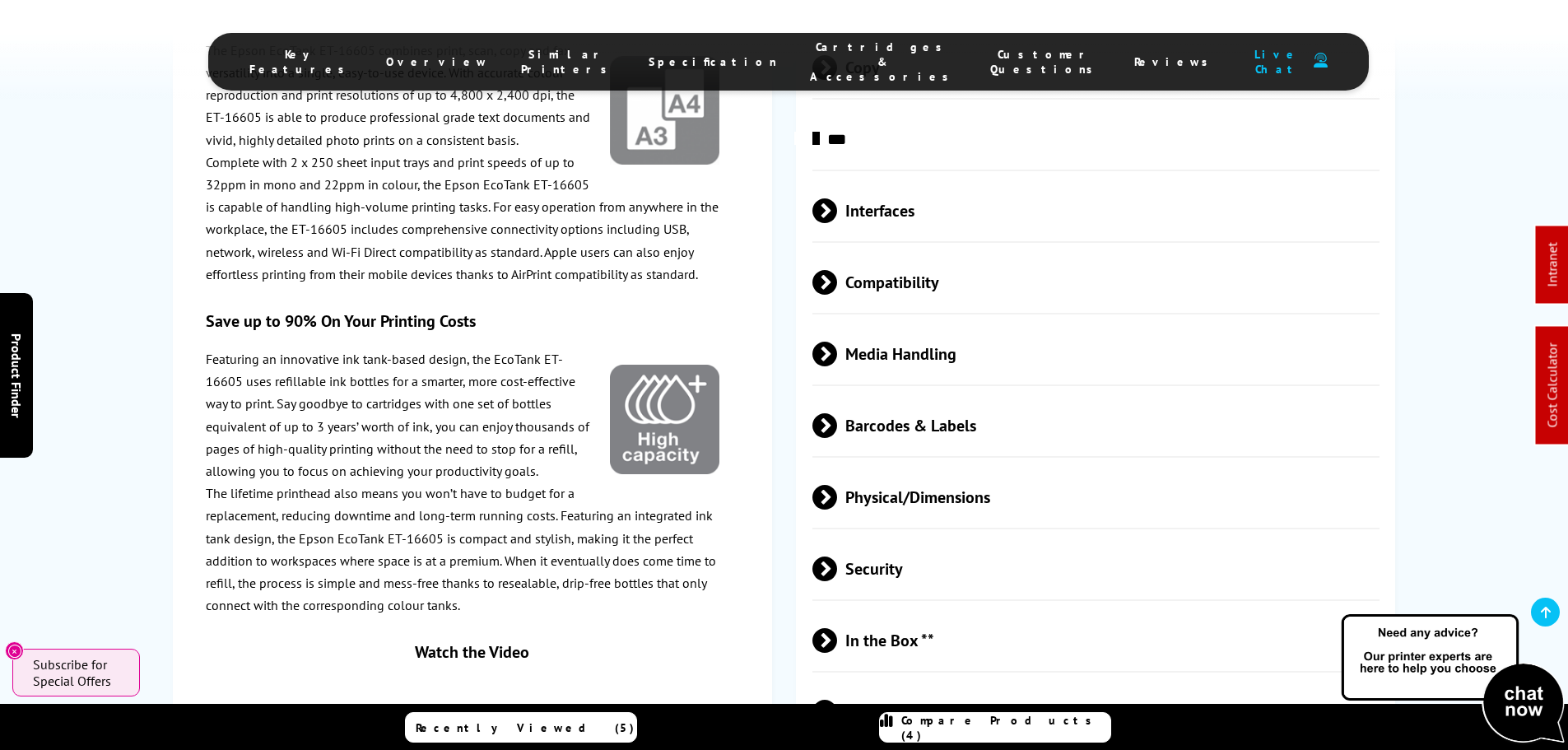
scroll to position [3044, 0]
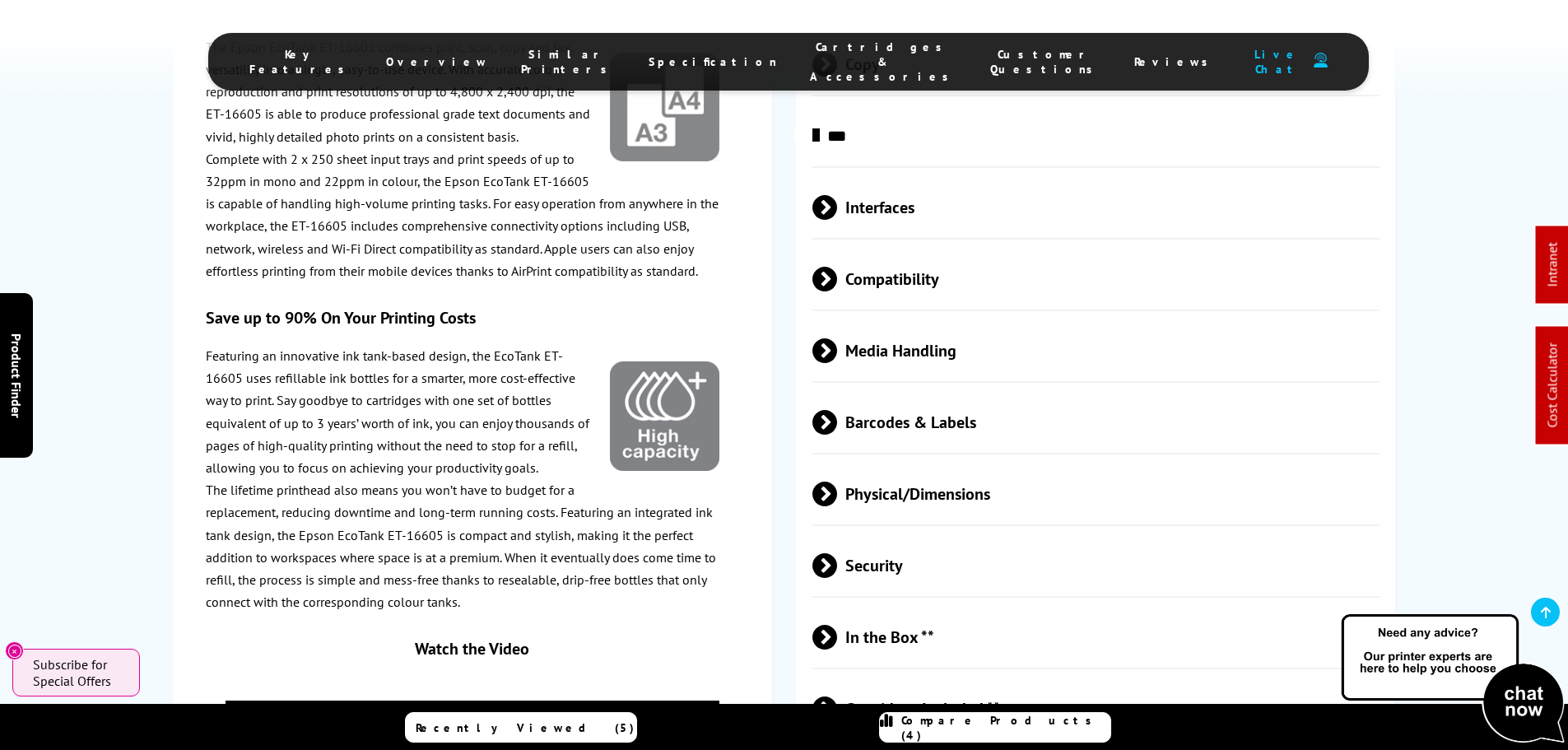
click at [930, 325] on span "Media Handling" at bounding box center [1096, 350] width 568 height 62
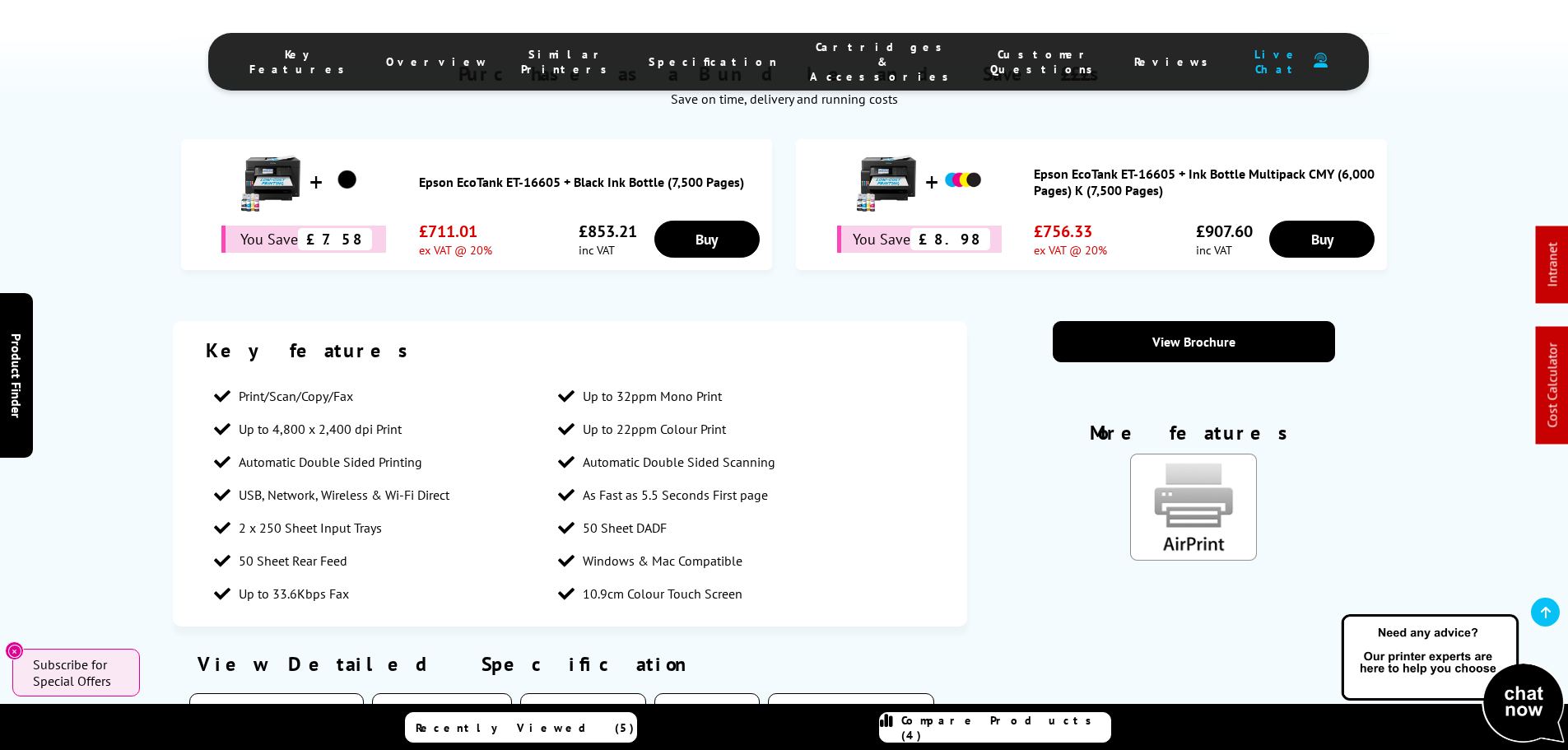
scroll to position [823, 0]
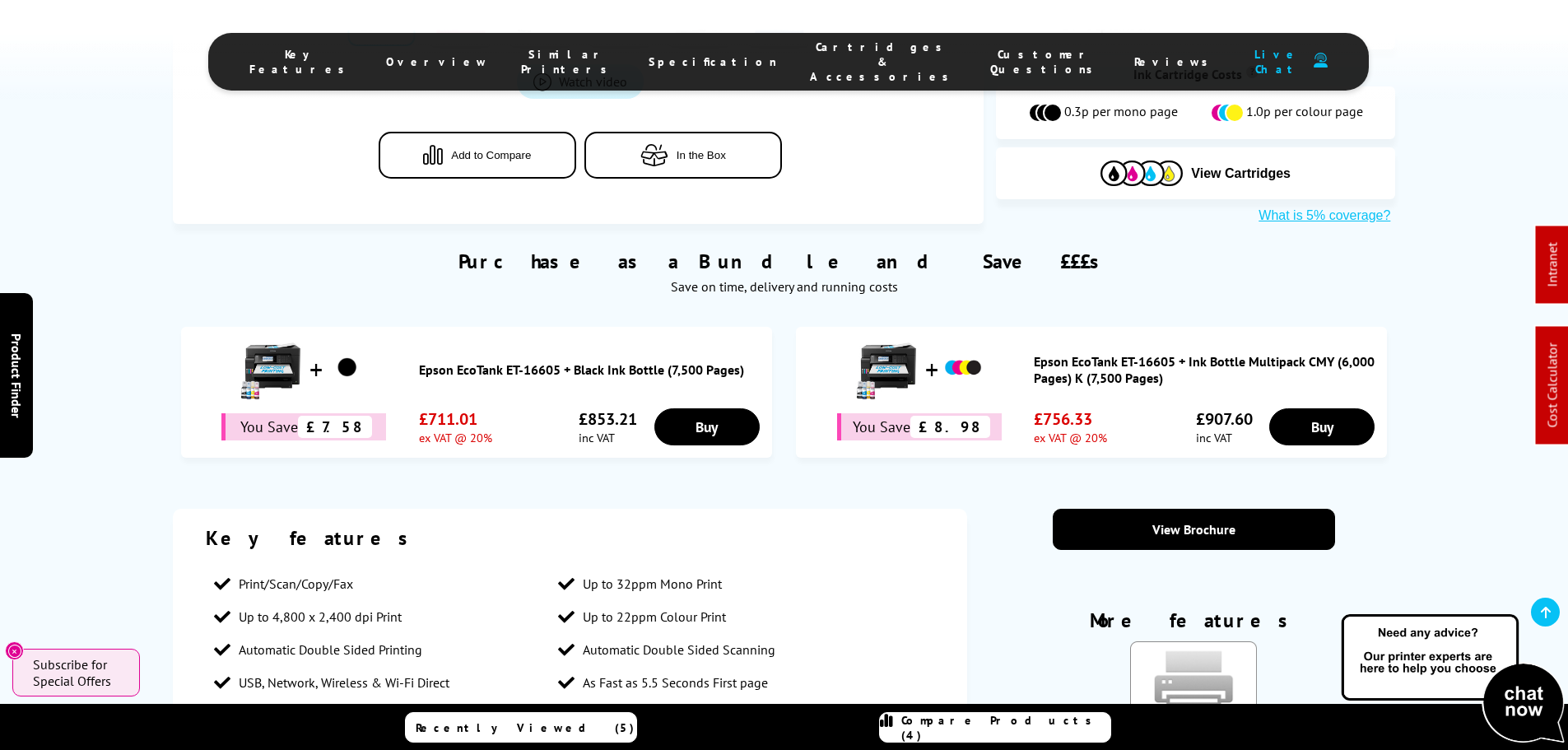
click at [1075, 353] on link "Epson EcoTank ET-16605 + Ink Bottle Multipack CMY (6,000 Pages) K (7,500 Pages)" at bounding box center [1206, 370] width 345 height 33
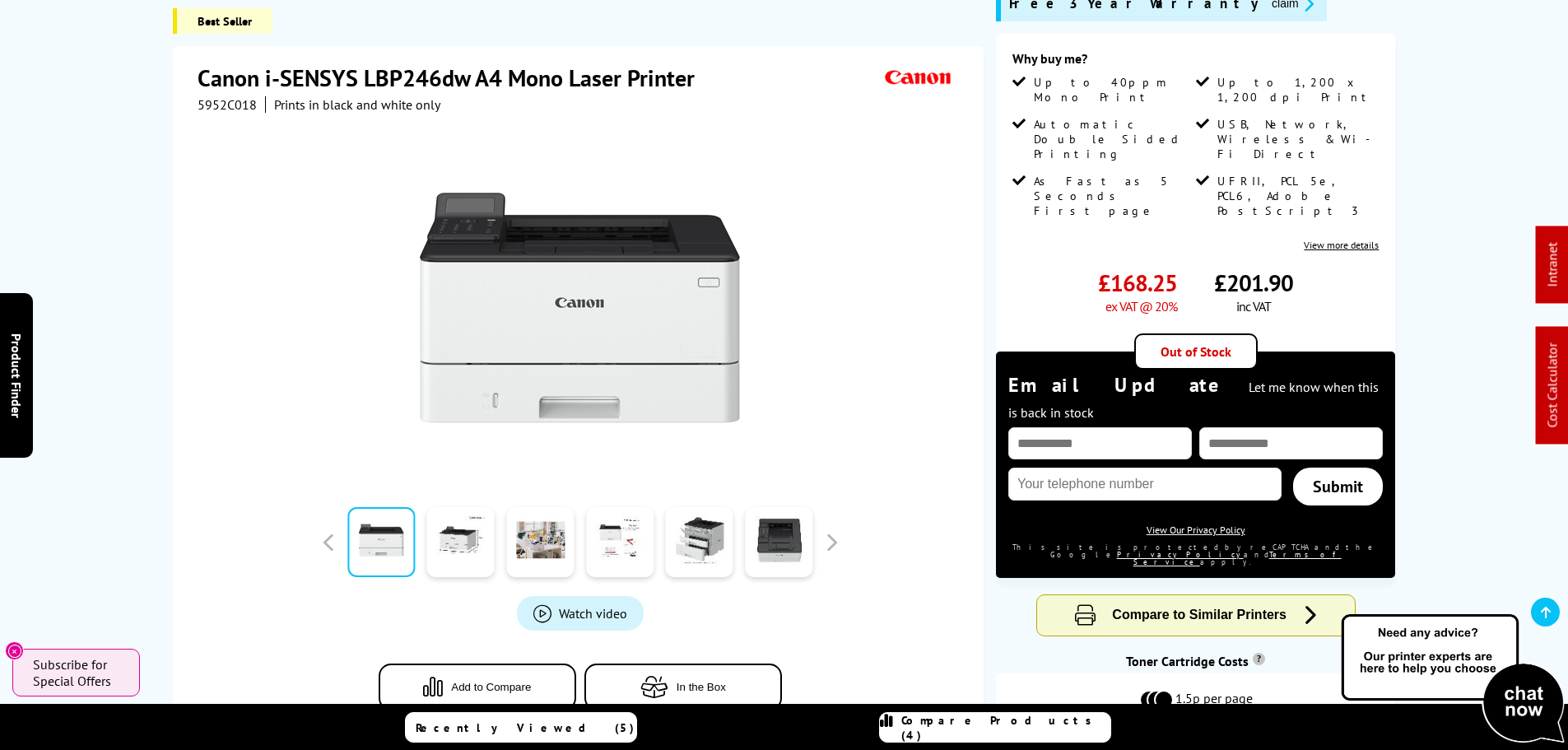
scroll to position [247, 0]
click at [219, 96] on span "5952C018" at bounding box center [228, 105] width 59 height 17
click at [219, 86] on div "Canon i-SENSYS LBP246dw A4 Mono Laser Printer 5952C018 Prints in black and whit…" at bounding box center [578, 400] width 810 height 709
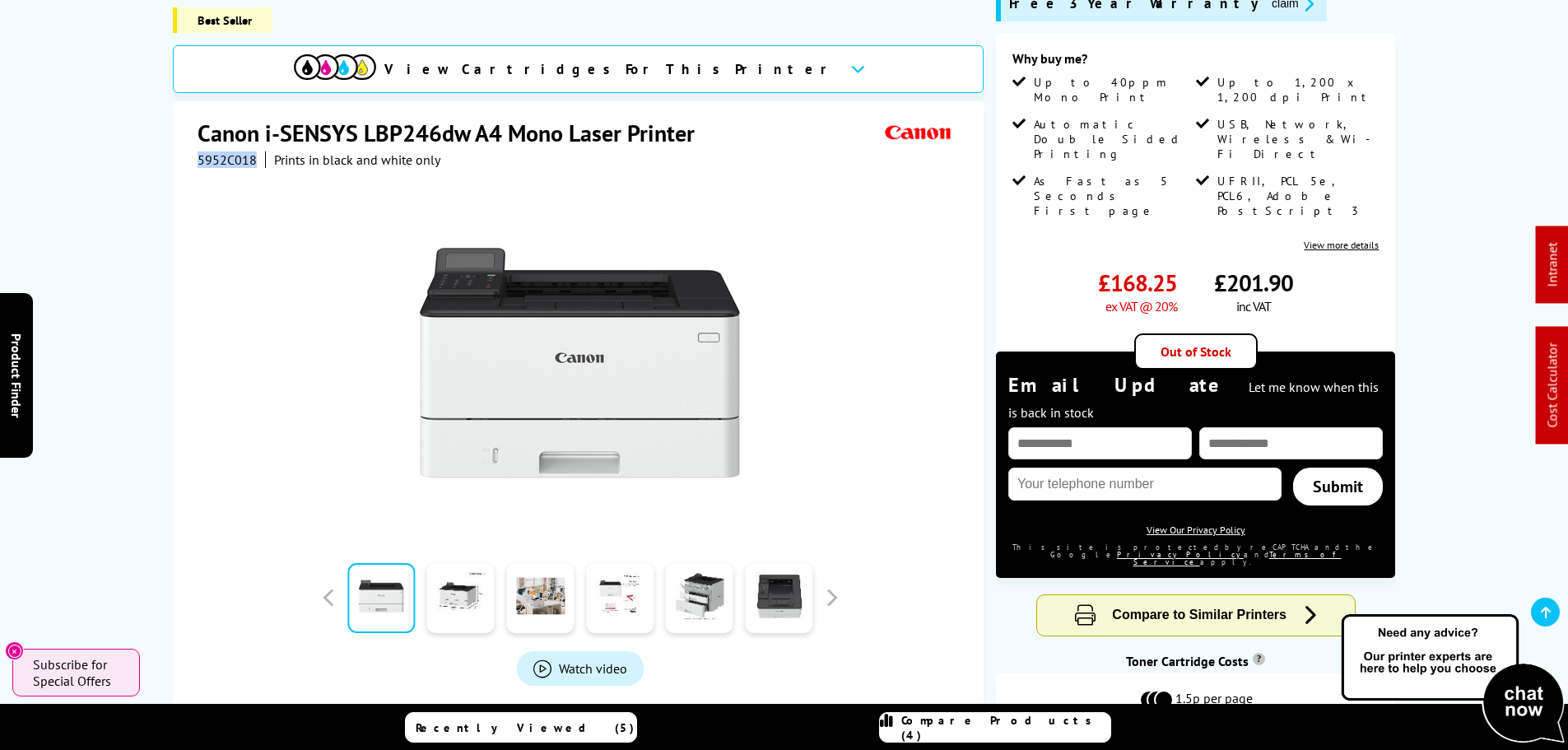
click at [574, 281] on img at bounding box center [580, 362] width 323 height 323
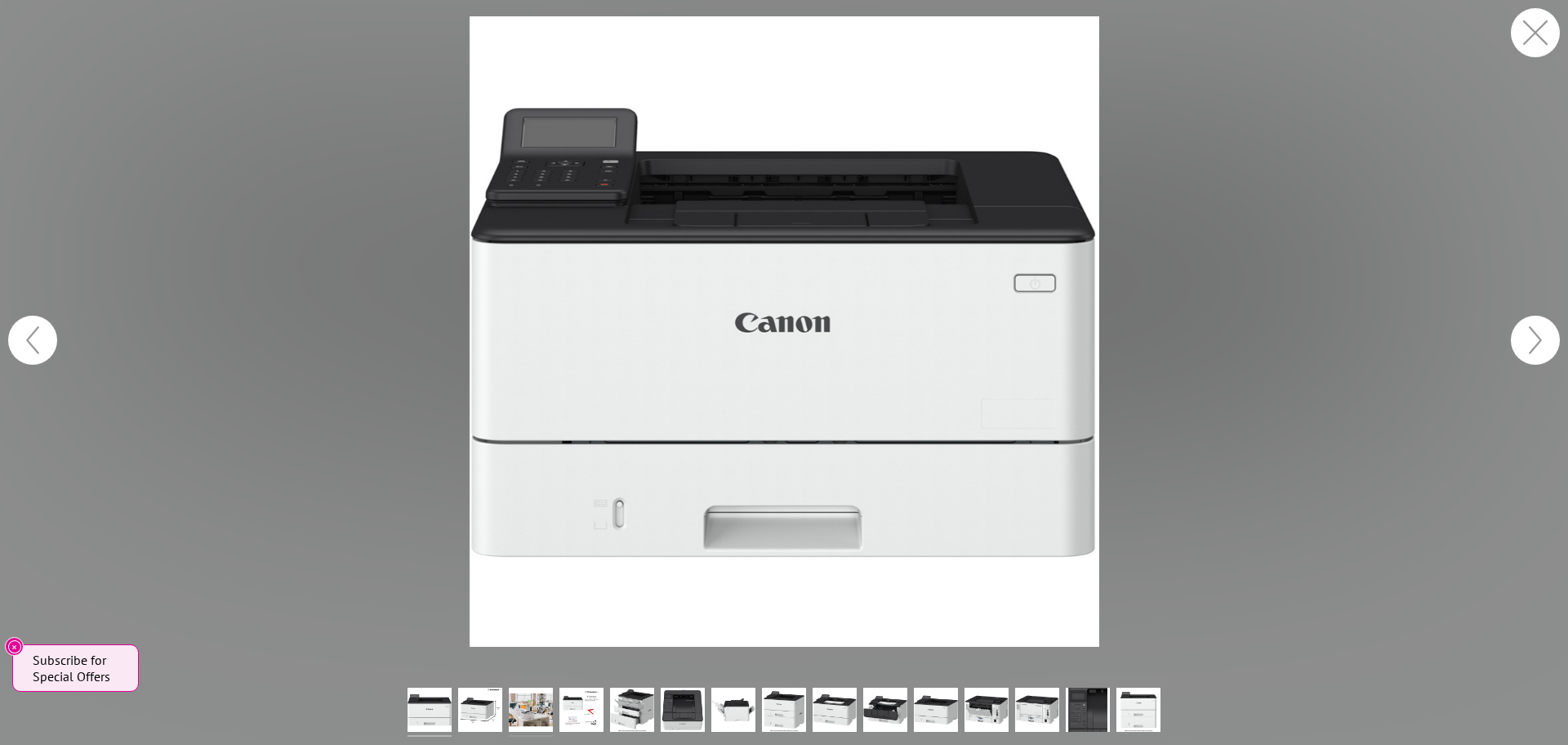
click at [530, 716] on img at bounding box center [531, 711] width 44 height 49
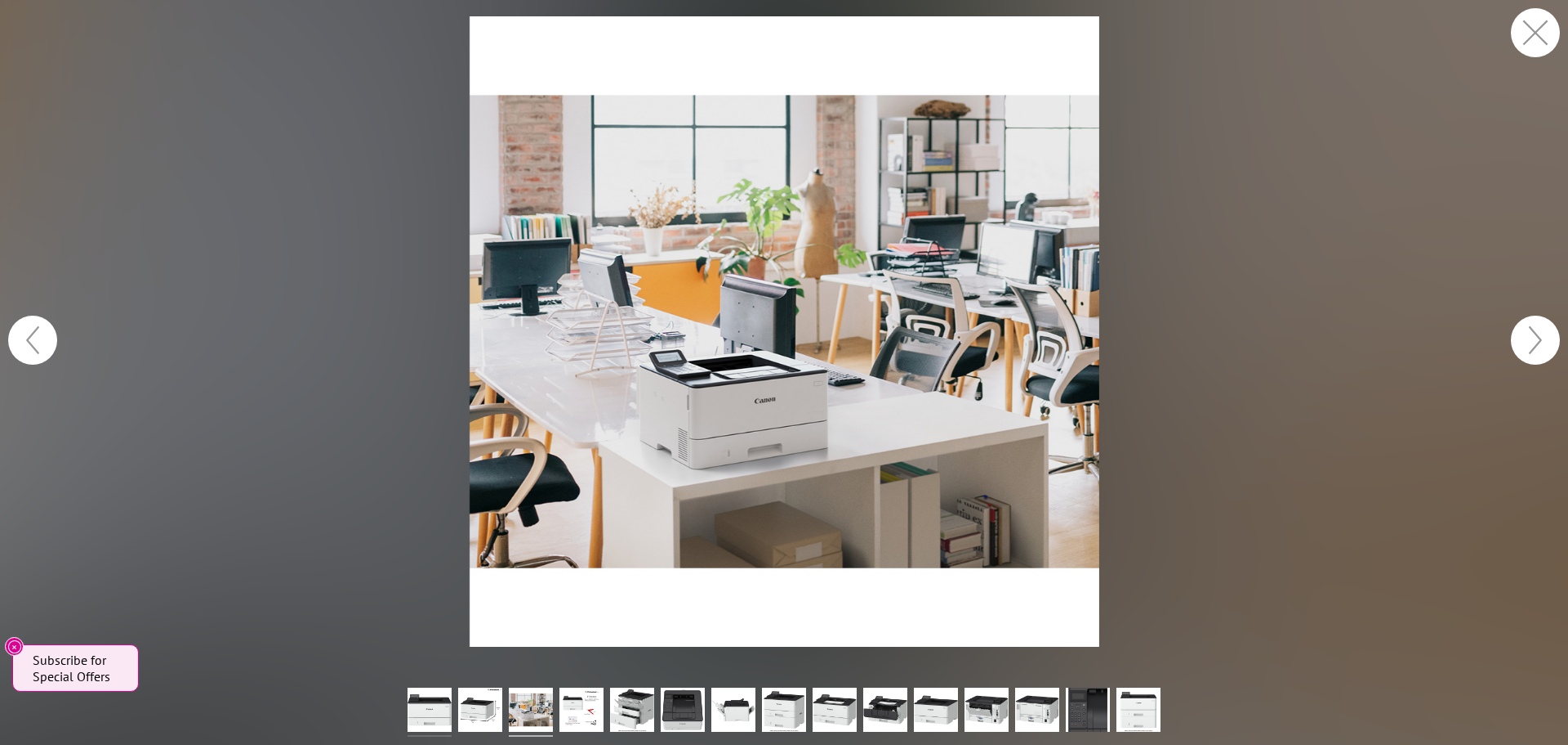
click at [438, 708] on img at bounding box center [430, 711] width 44 height 49
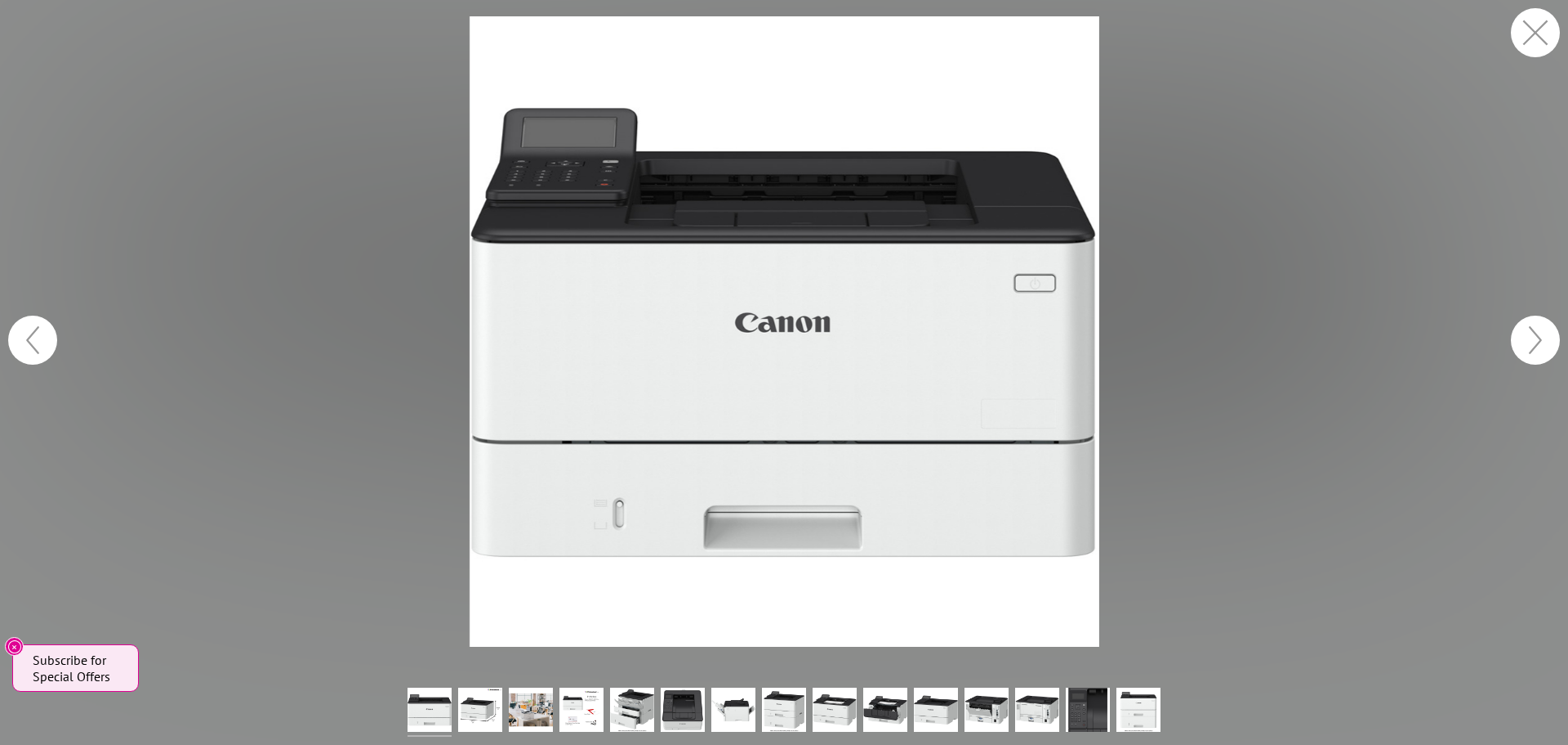
click at [1536, 38] on button "button" at bounding box center [1535, 32] width 49 height 49
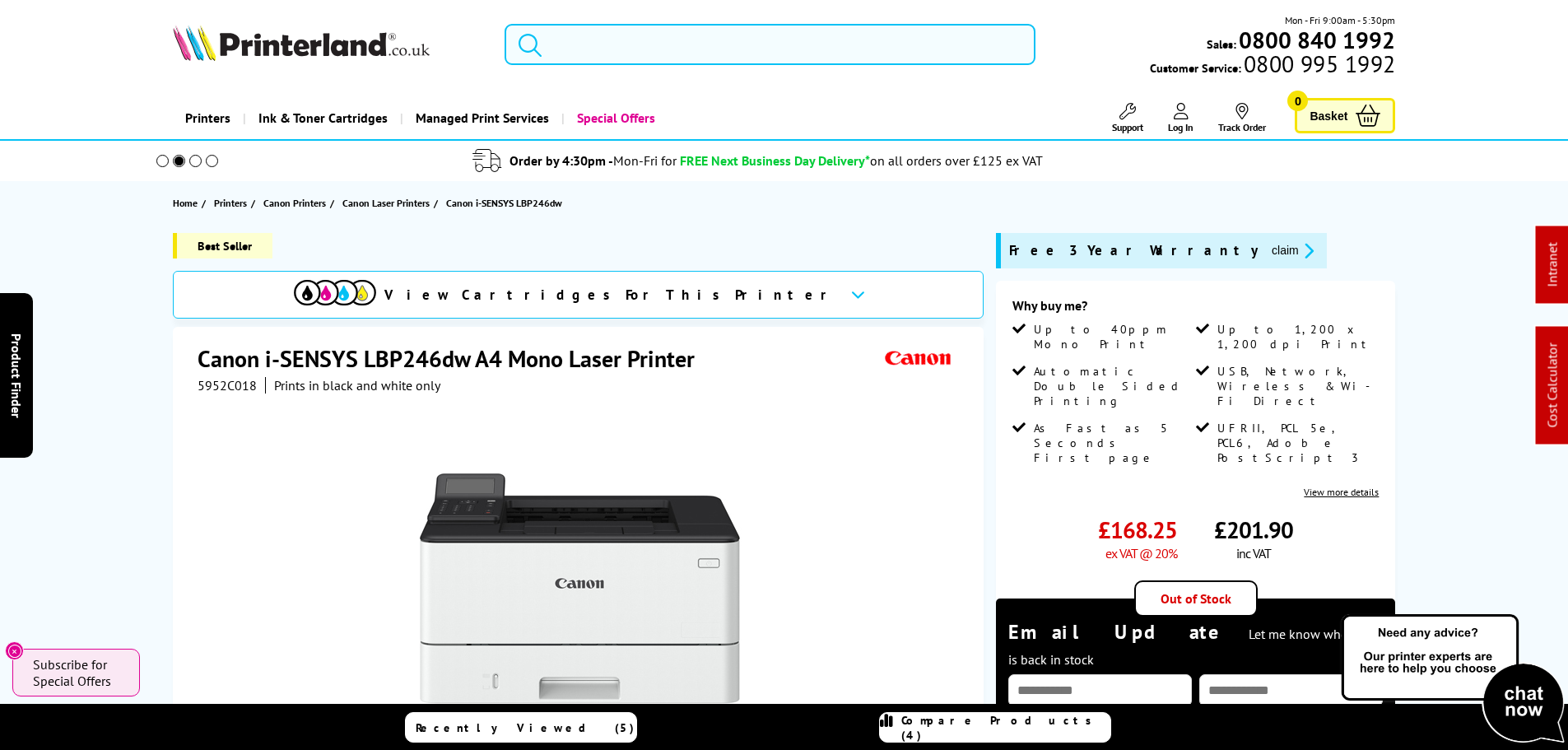
click at [595, 37] on input "search" at bounding box center [770, 44] width 531 height 41
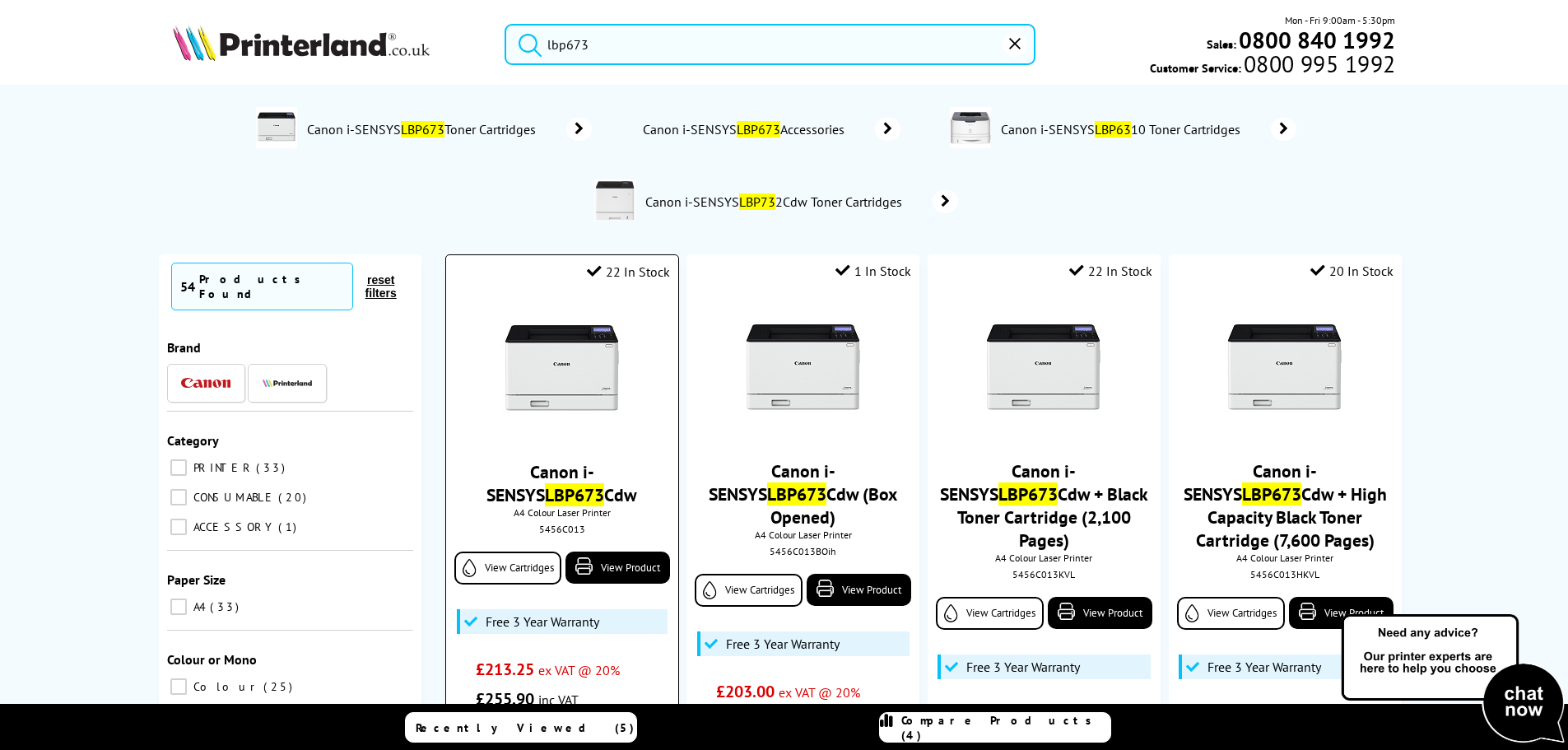
type input "lbp673"
click at [560, 527] on div "5456C013" at bounding box center [562, 528] width 206 height 12
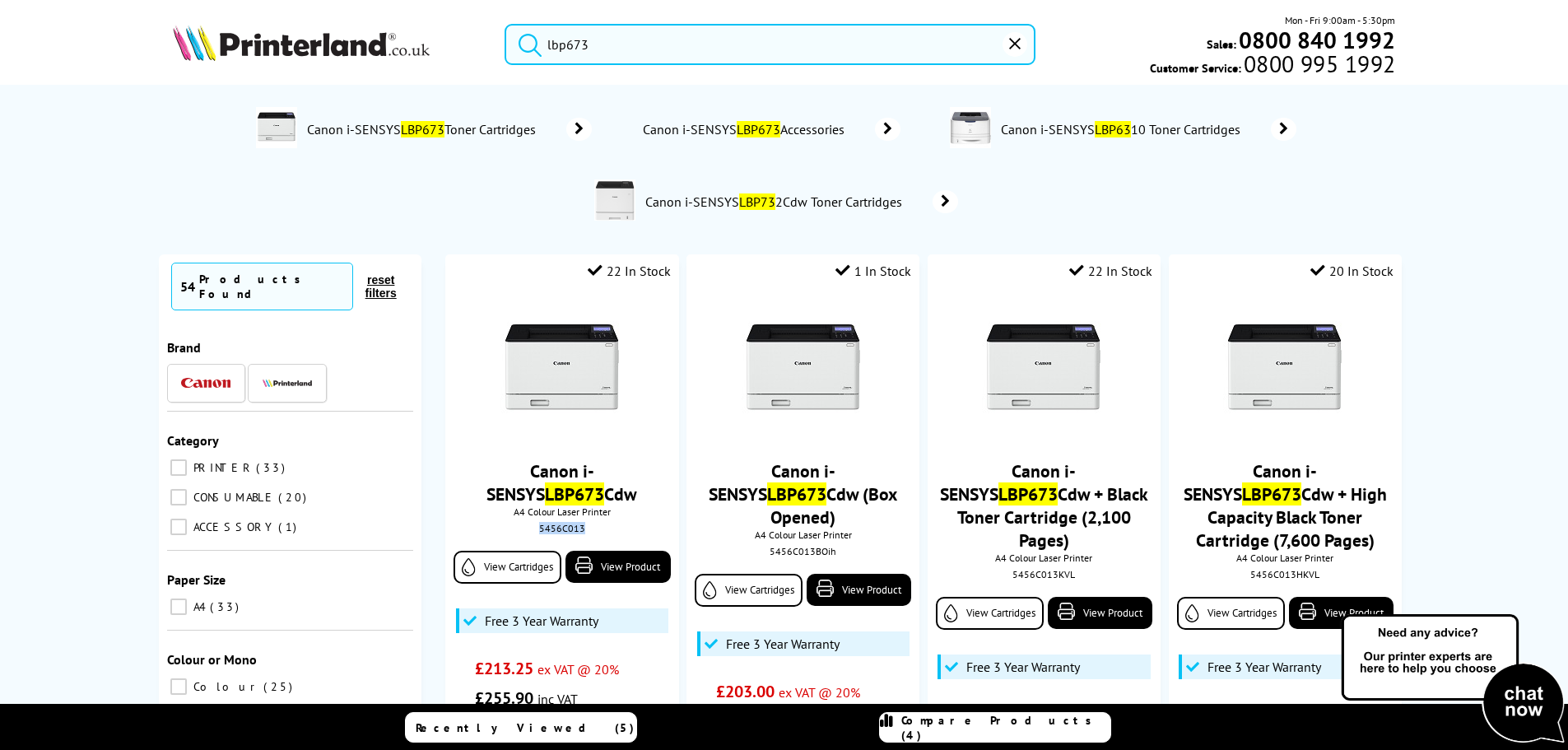
copy div "5456C013"
click at [179, 184] on div "Canon i-SENSYS LBP673 Toner Cartridges Canon i-SENSYS LBP673 Accessories Canon …" at bounding box center [784, 166] width 1284 height 145
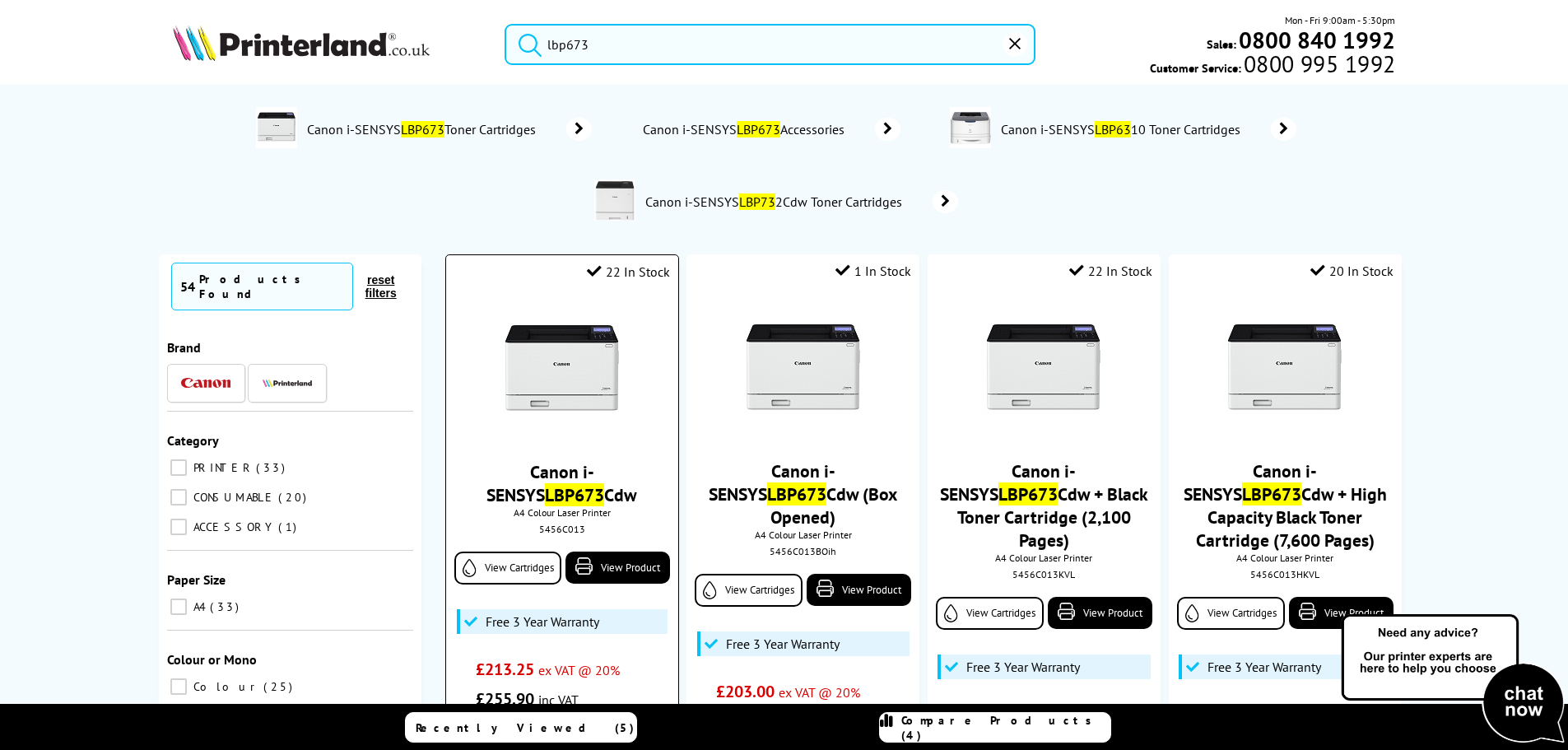
click at [586, 377] on img at bounding box center [562, 370] width 123 height 123
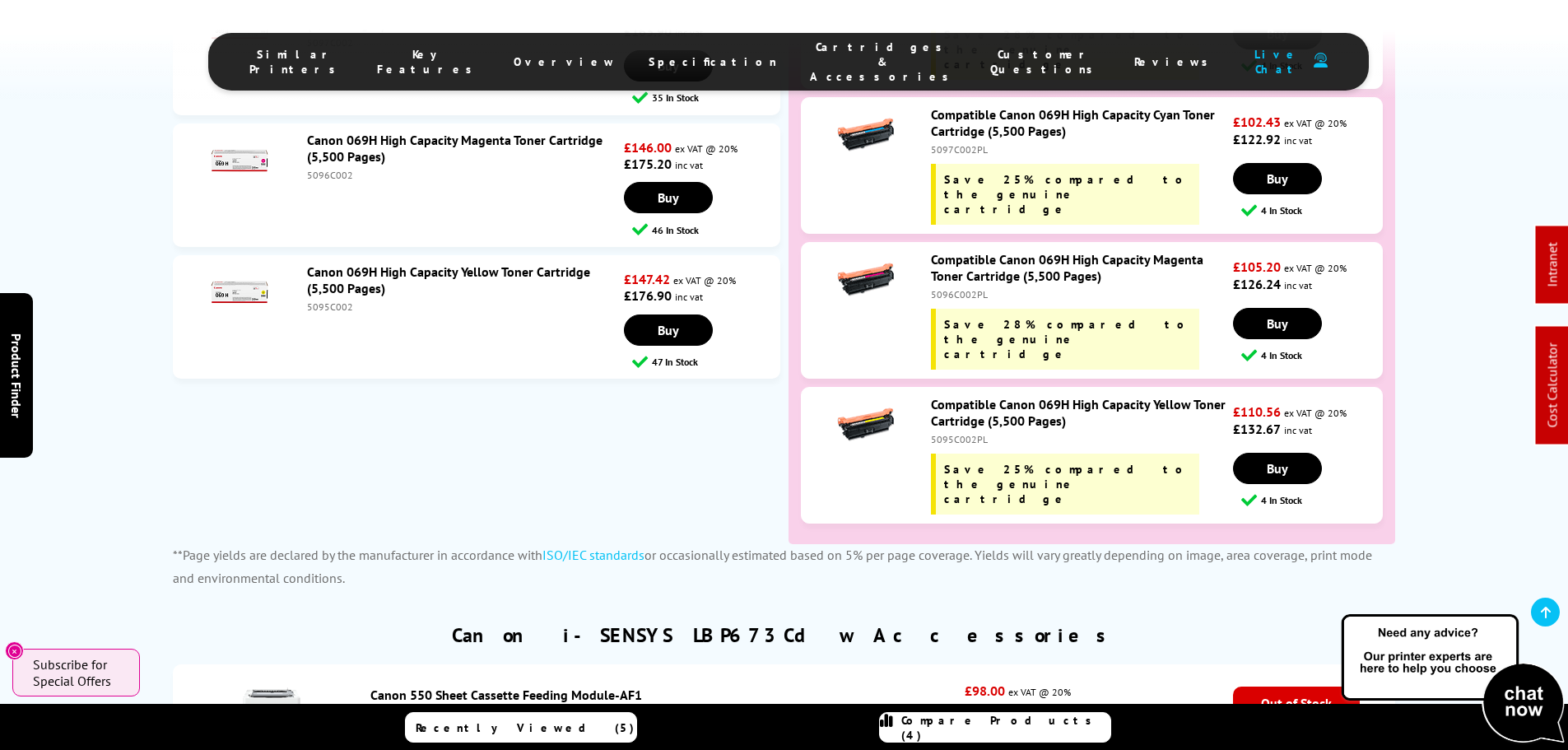
scroll to position [5925, 0]
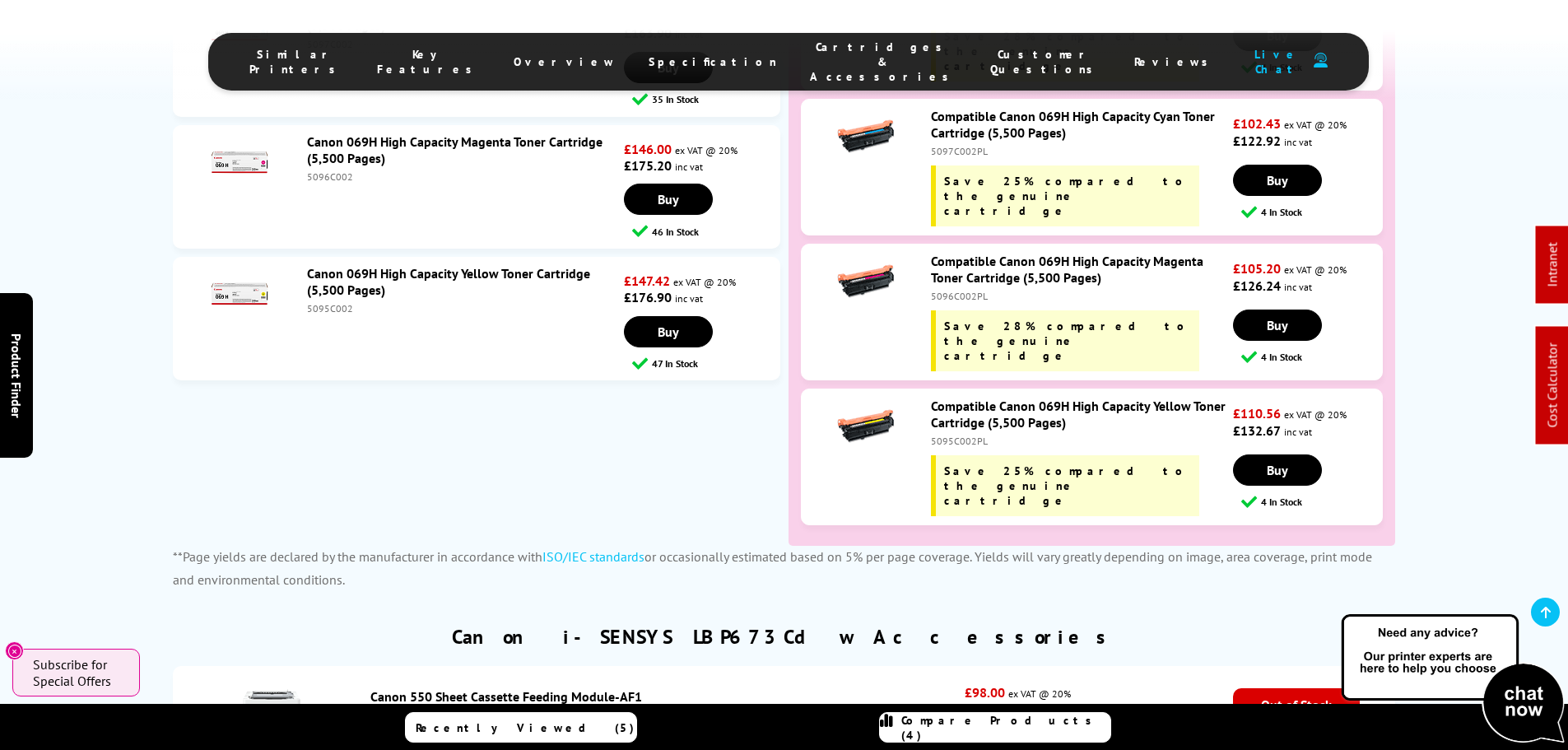
click at [387, 708] on div "0732A032AA" at bounding box center [663, 714] width 586 height 12
copy div "0732A032AA"
